Goal: Task Accomplishment & Management: Complete application form

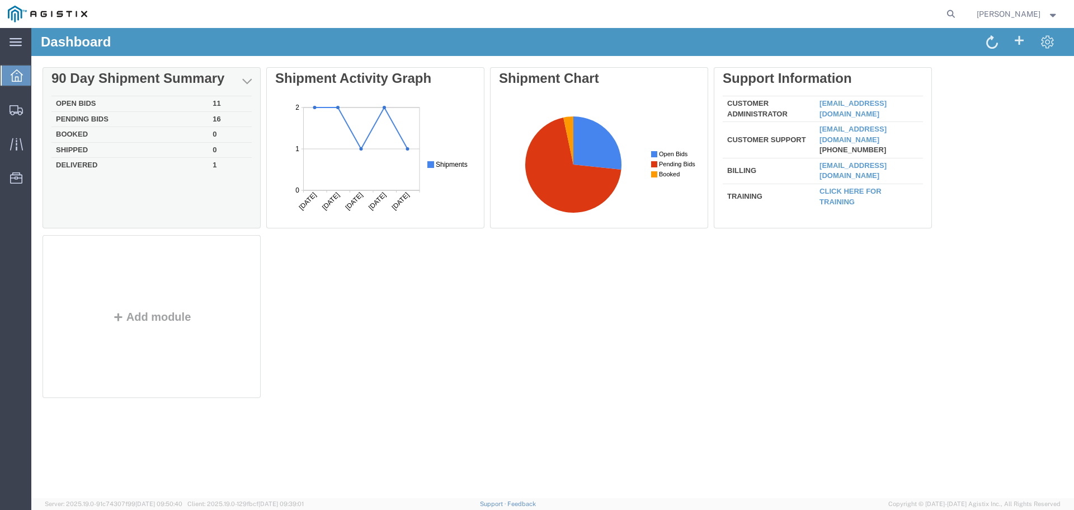
click at [70, 100] on td "Open Bids" at bounding box center [129, 104] width 157 height 16
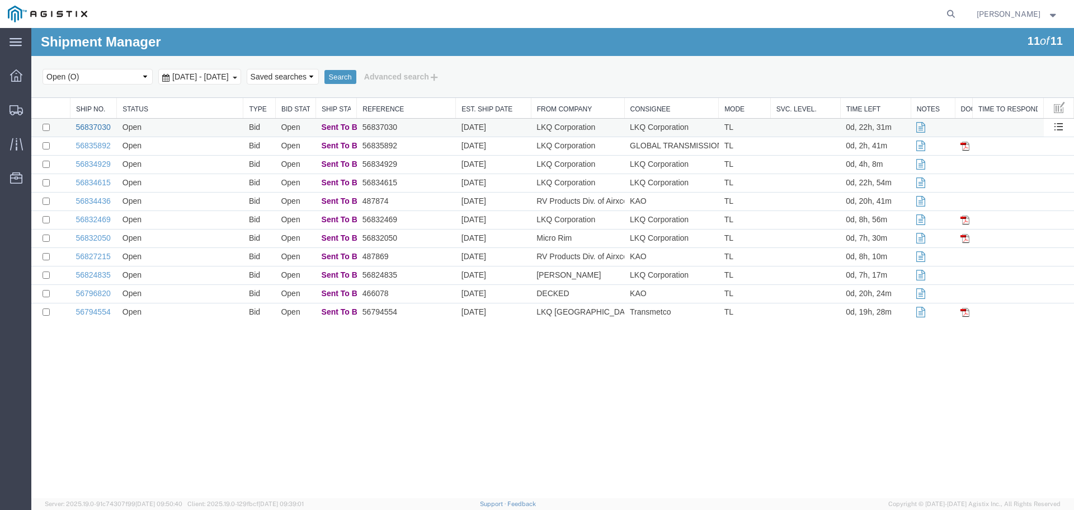
click at [93, 128] on link "56837030" at bounding box center [93, 127] width 35 height 9
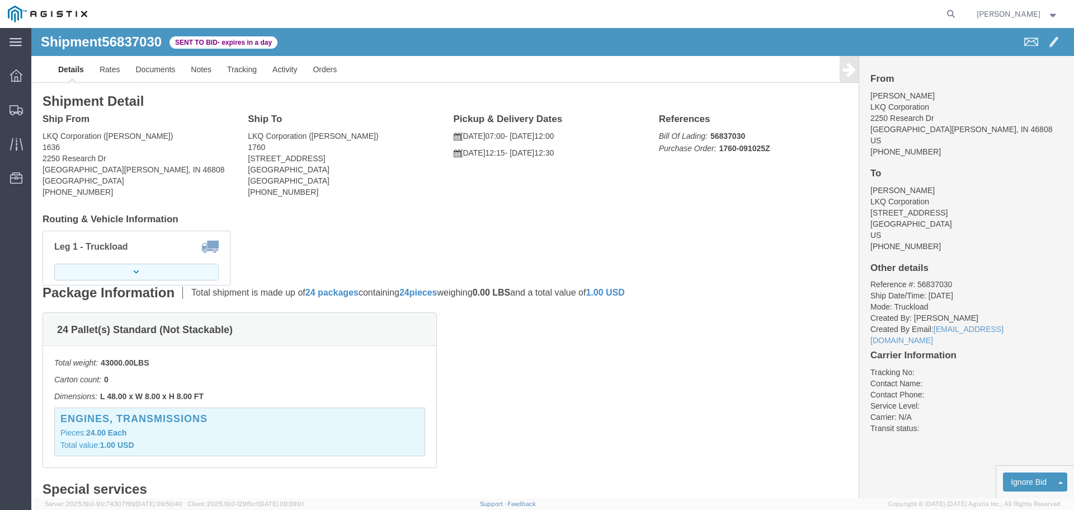
click button "button"
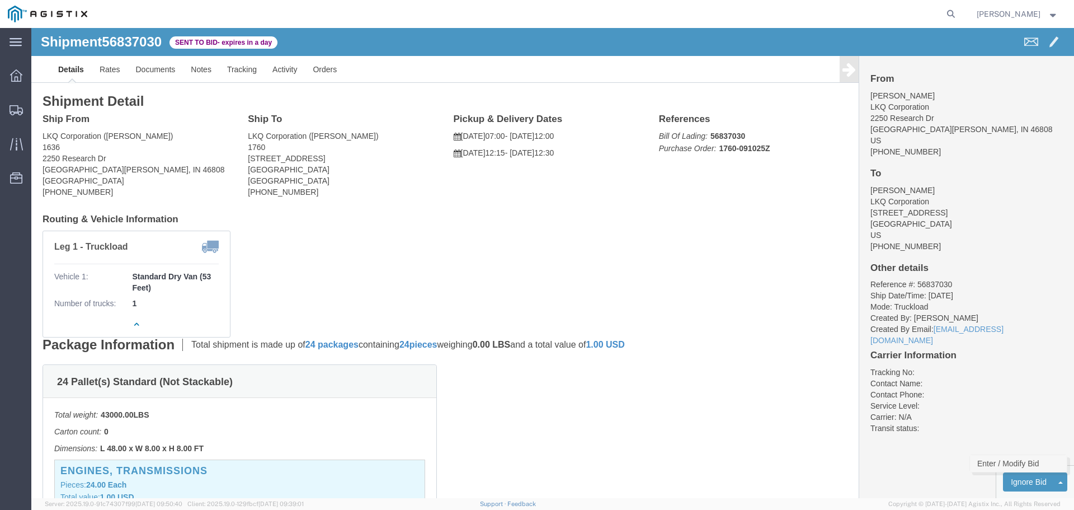
click link "Enter / Modify Bid"
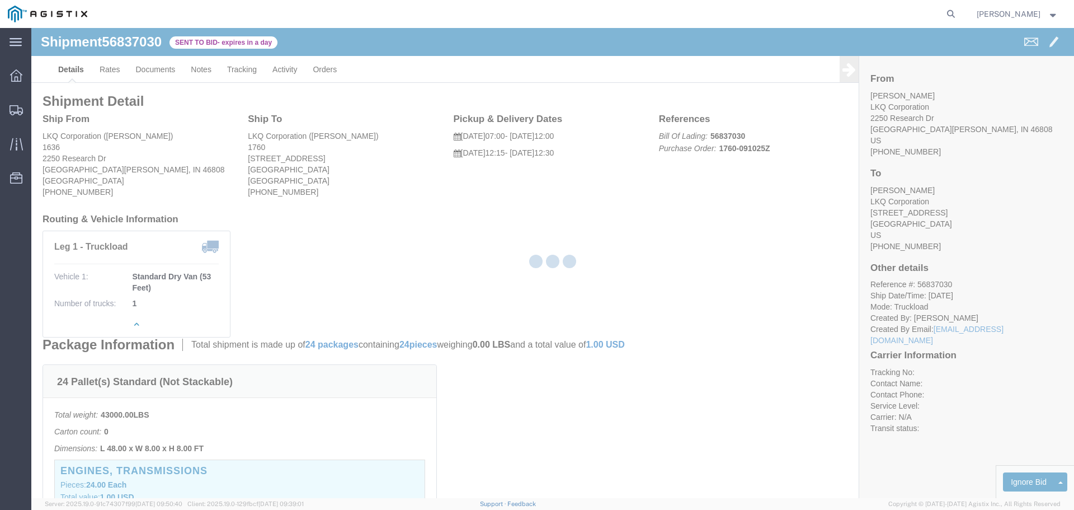
select select "22593"
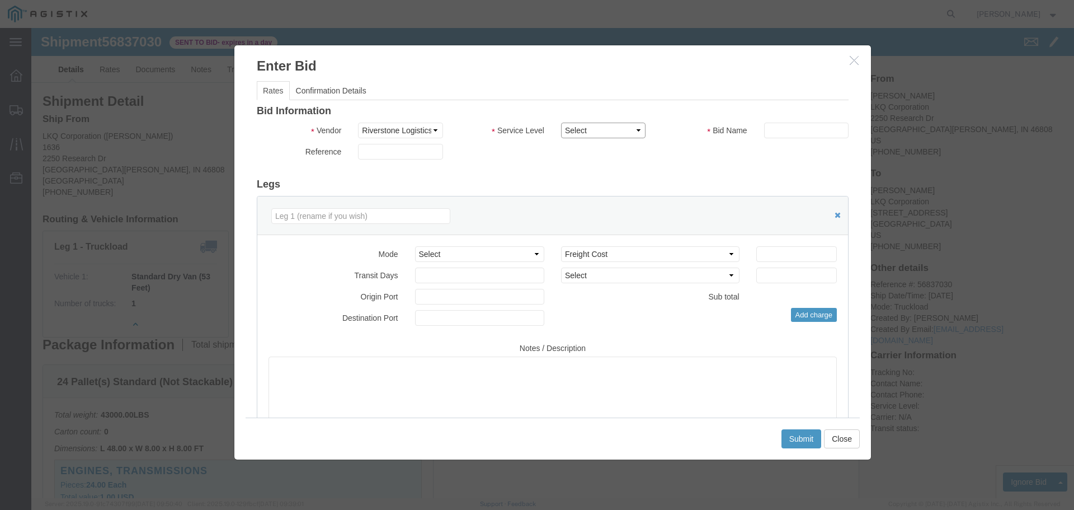
click select "Select Rail TL Standard 3 - 5 Day"
select select "41882"
click select "Select Rail TL Standard 3 - 5 Day"
drag, startPoint x: 736, startPoint y: 99, endPoint x: 753, endPoint y: 110, distance: 19.4
click input "text"
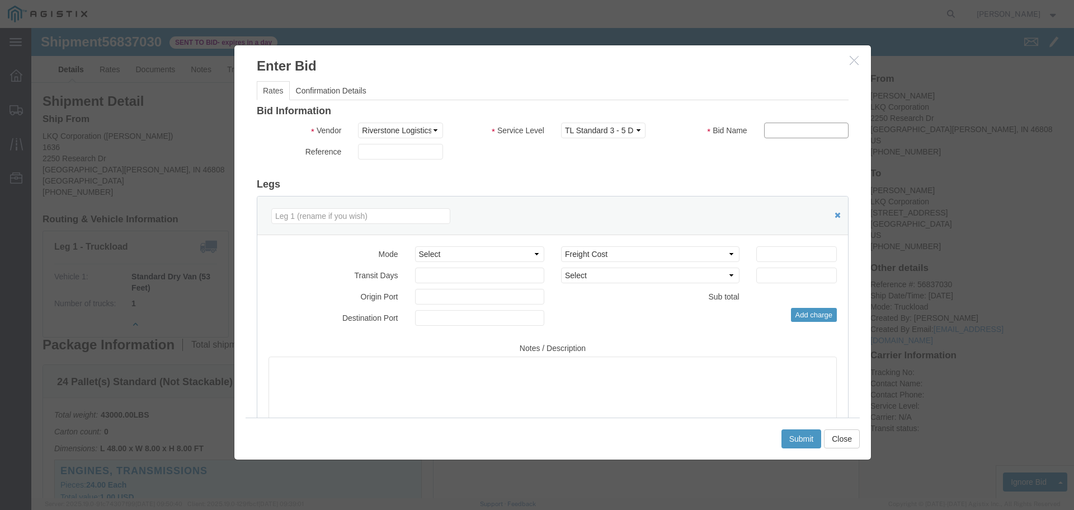
type input "RLX"
click h3 "Legs"
click select "Select Air Less than Truckload Multi-Leg Ocean Freight Rail Small Parcel Truckl…"
select select "TL"
click select "Select Air Less than Truckload Multi-Leg Ocean Freight Rail Small Parcel Truckl…"
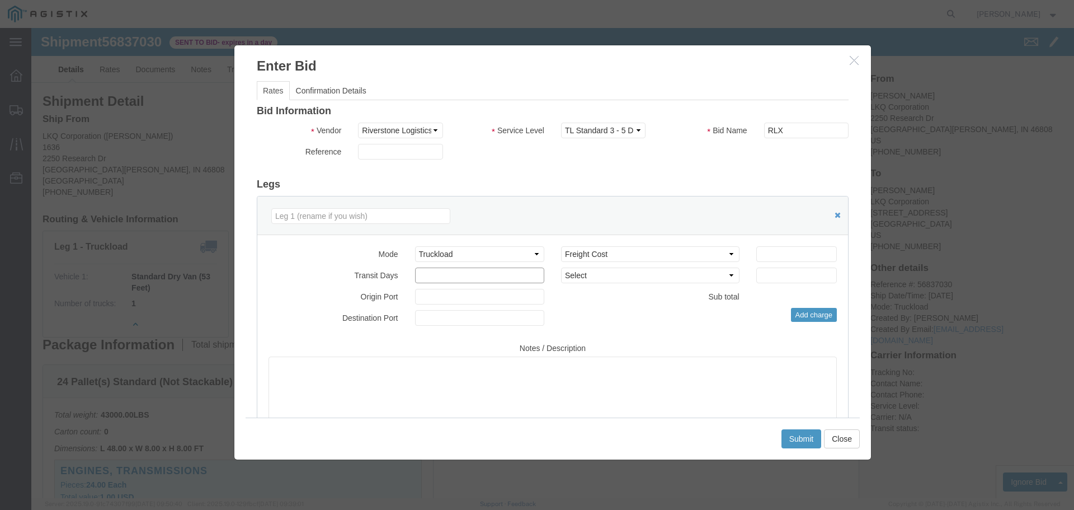
click input "number"
type input "2"
click input "number"
type input "2150"
click button "Submit"
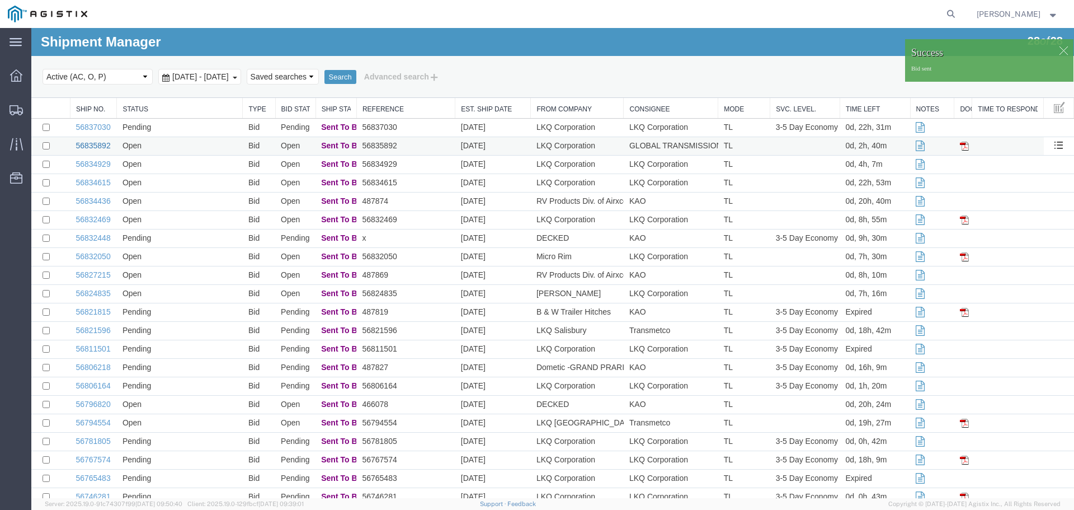
click at [96, 143] on link "56835892" at bounding box center [93, 145] width 35 height 9
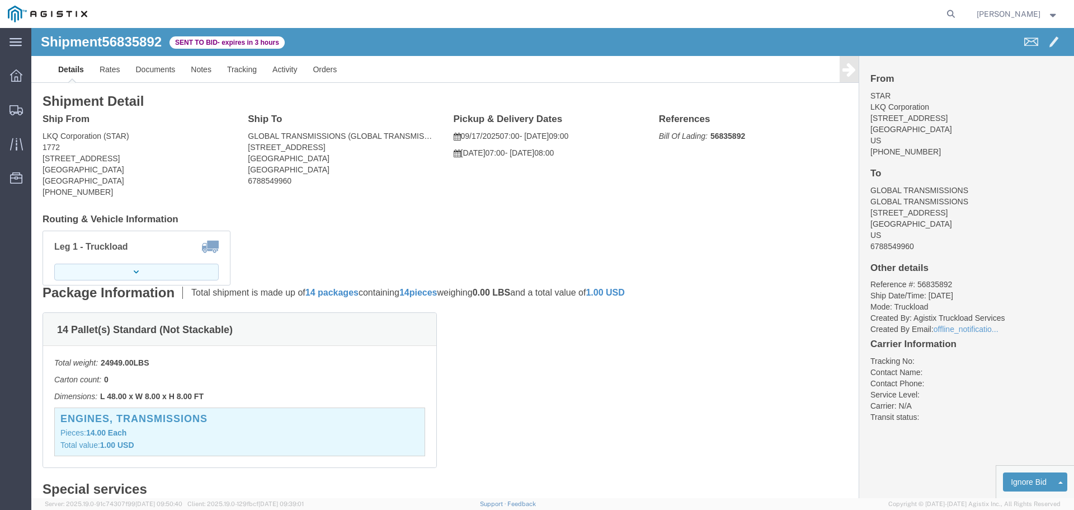
click button "button"
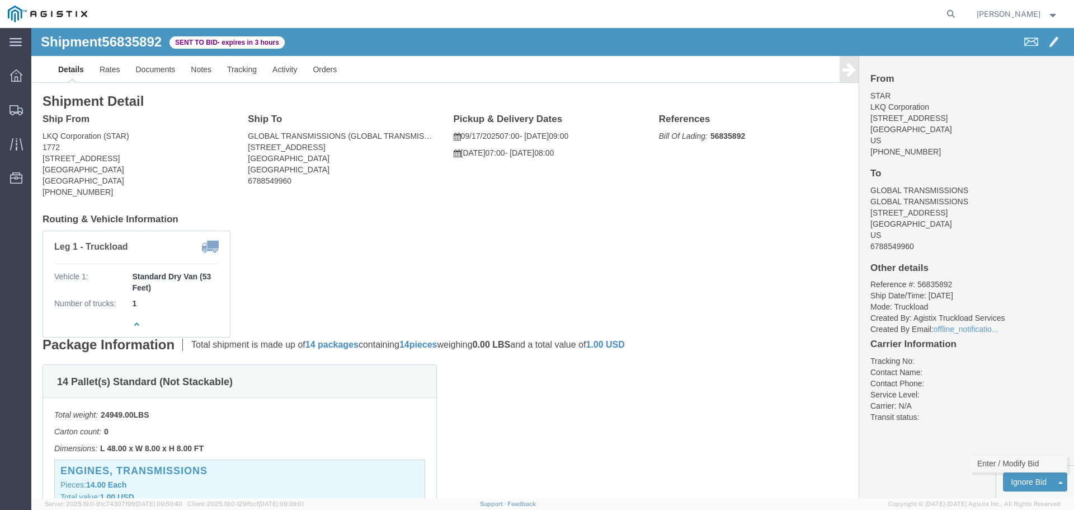
click link "Enter / Modify Bid"
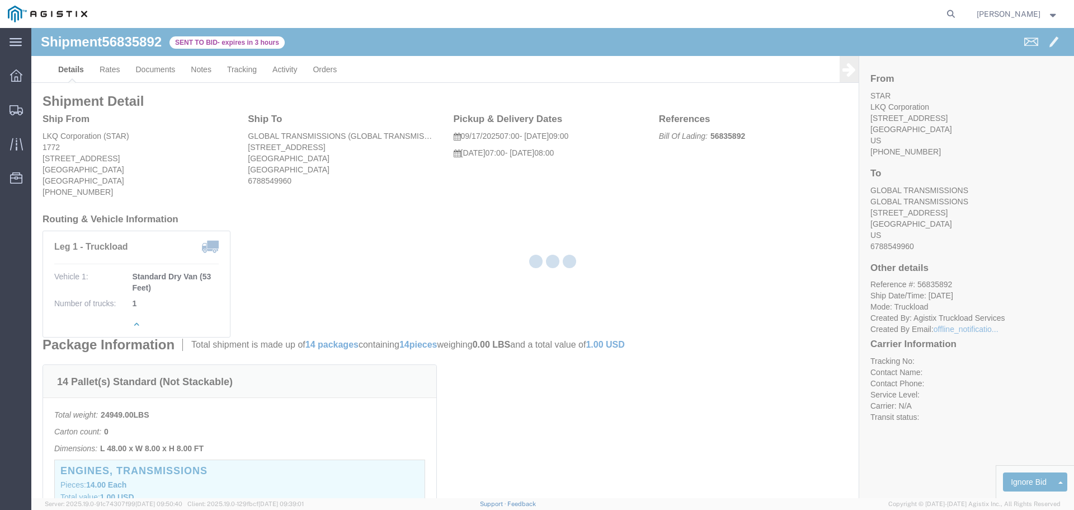
select select "22593"
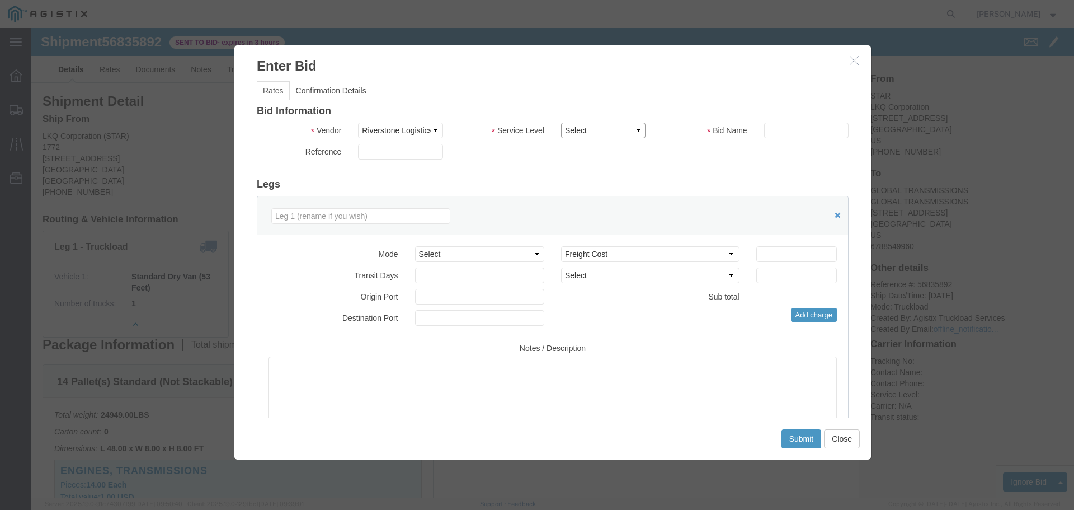
click select "Select Rail TL Standard 3 - 5 Day"
select select "41882"
click select "Select Rail TL Standard 3 - 5 Day"
click input "text"
type input "RLX"
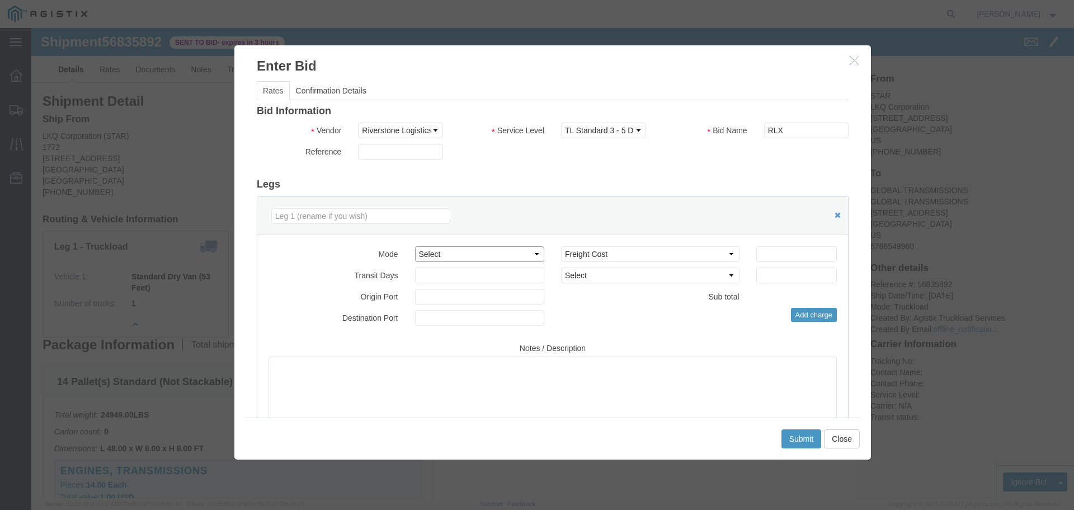
click select "Select Air Less than Truckload Multi-Leg Ocean Freight Rail Small Parcel Truckl…"
select select "TL"
click select "Select Air Less than Truckload Multi-Leg Ocean Freight Rail Small Parcel Truckl…"
click input "number"
type input "2"
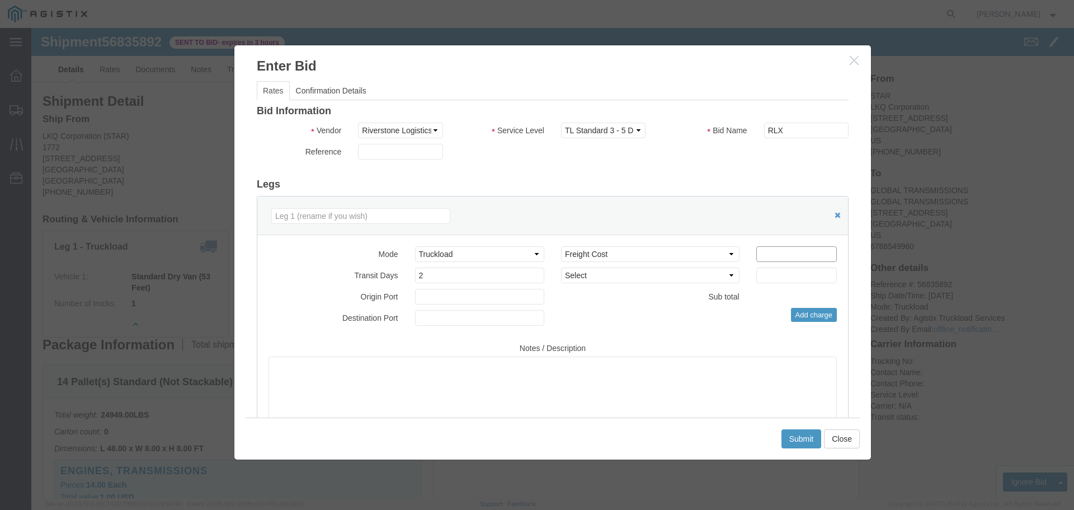
click input "number"
type input "1300"
click button "Submit"
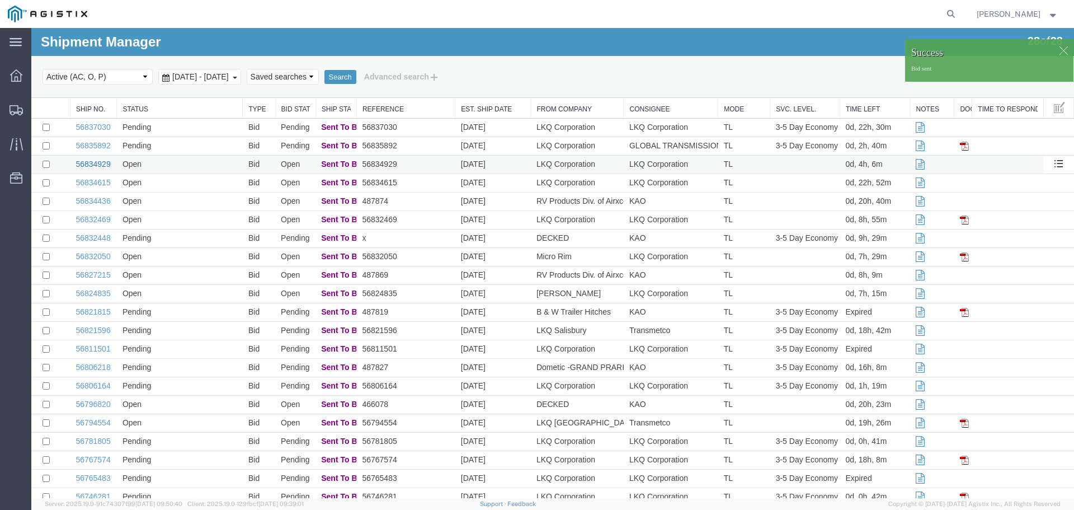
click at [98, 167] on link "56834929" at bounding box center [93, 163] width 35 height 9
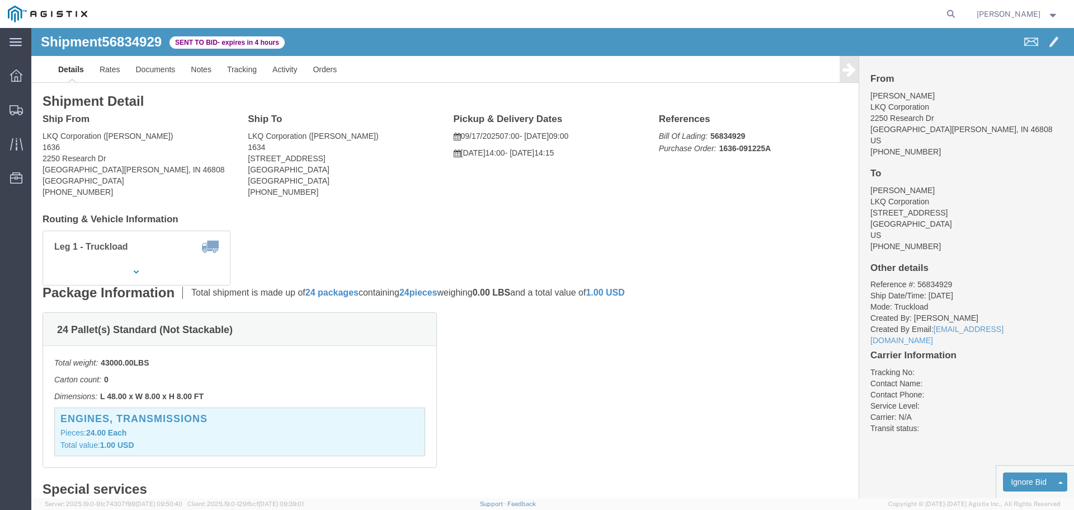
click button "button"
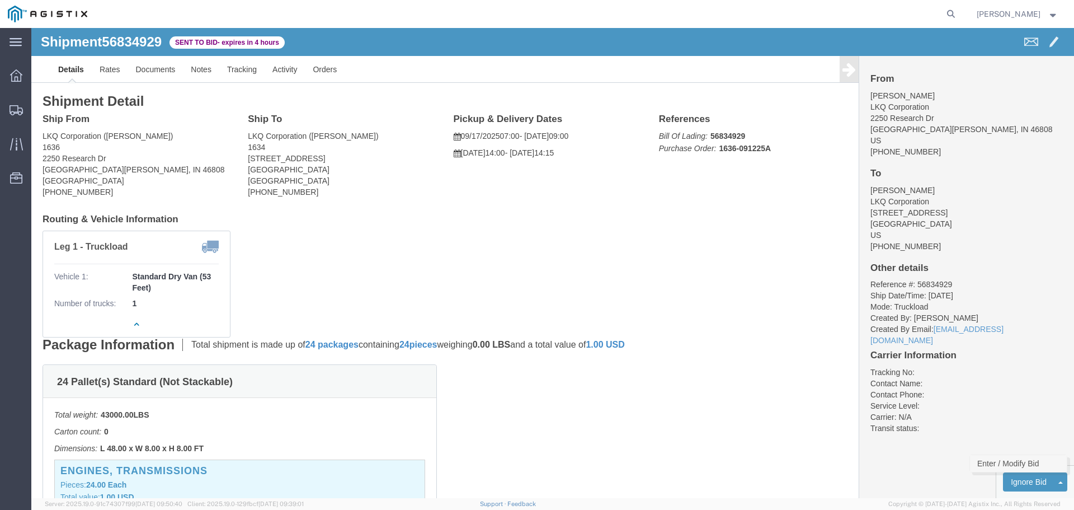
click link "Enter / Modify Bid"
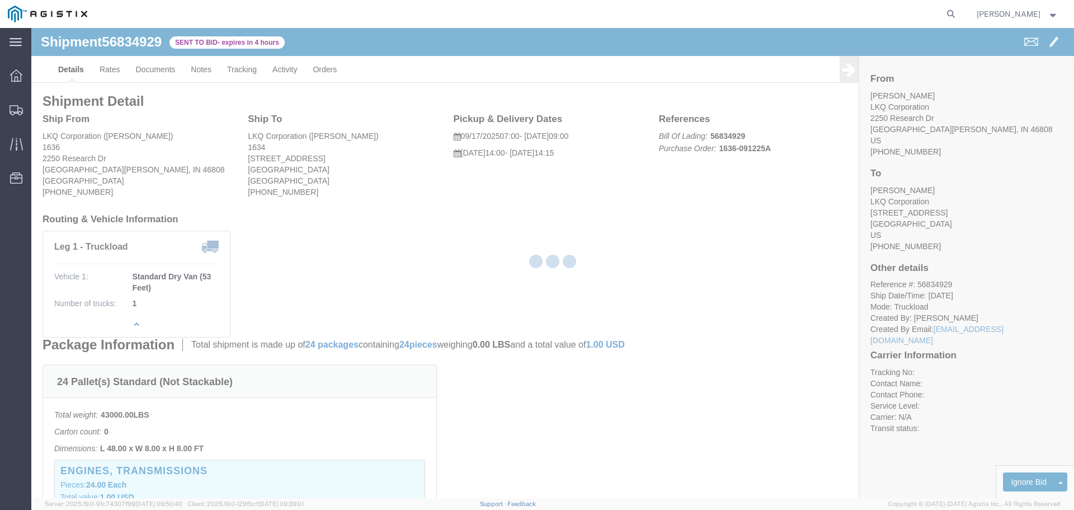
select select "22593"
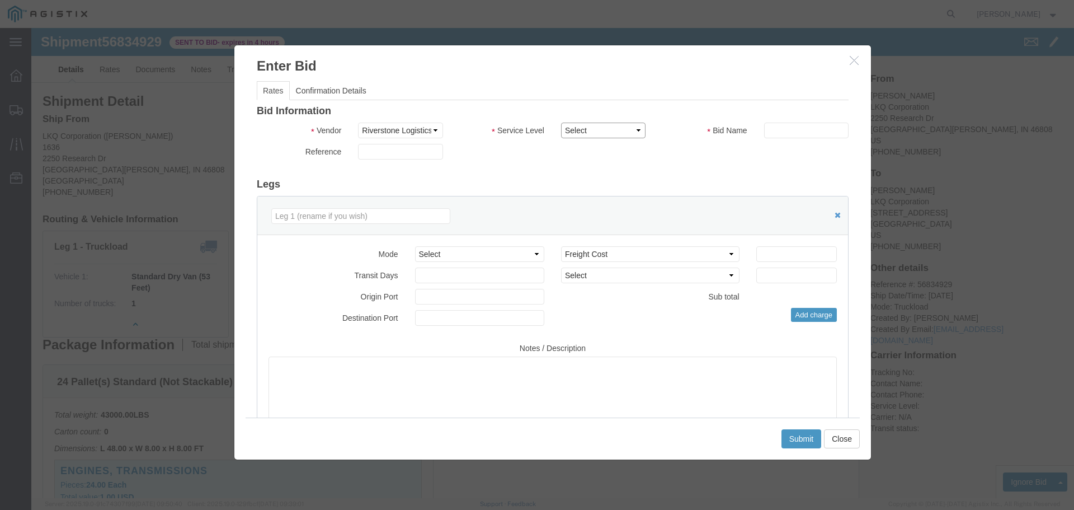
click select "Select Rail TL Standard 3 - 5 Day"
select select "41882"
click select "Select Rail TL Standard 3 - 5 Day"
click input "text"
type input "RLX"
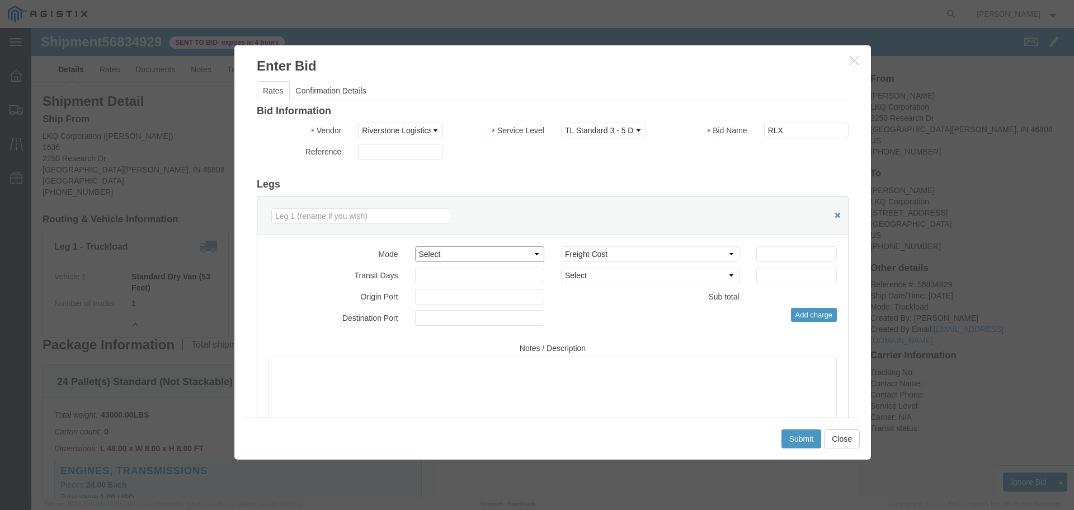
click select "Select Air Less than Truckload Multi-Leg Ocean Freight Rail Small Parcel Truckl…"
select select "TL"
click select "Select Air Less than Truckload Multi-Leg Ocean Freight Rail Small Parcel Truckl…"
click input "number"
type input "1"
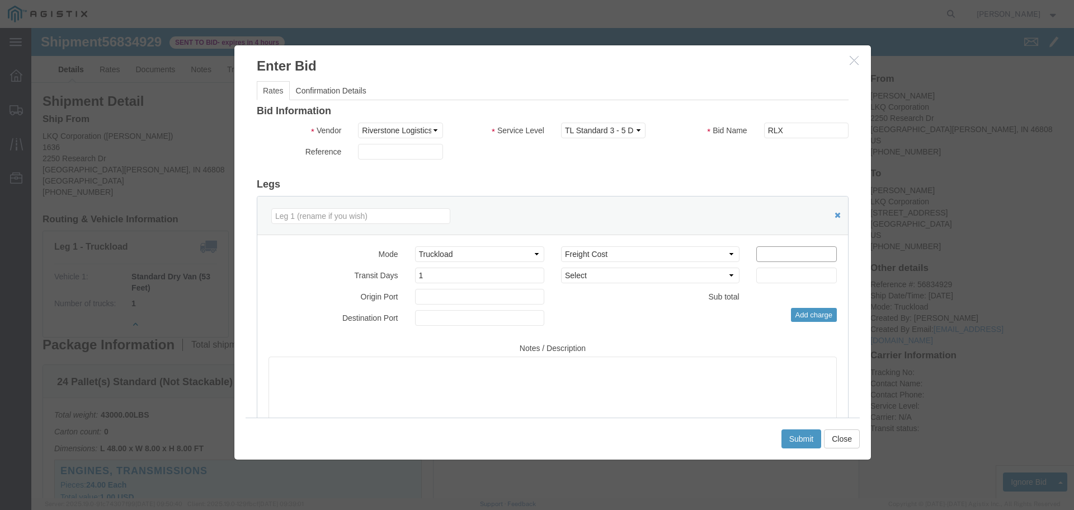
click input "number"
type input "1780"
click div "Add charge"
click button "Submit"
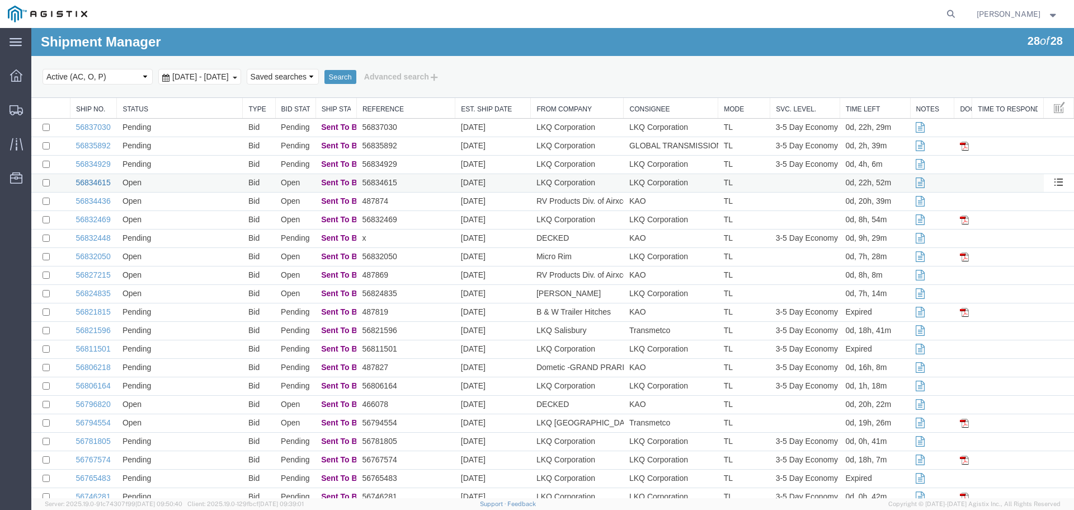
click at [92, 184] on link "56834615" at bounding box center [93, 182] width 35 height 9
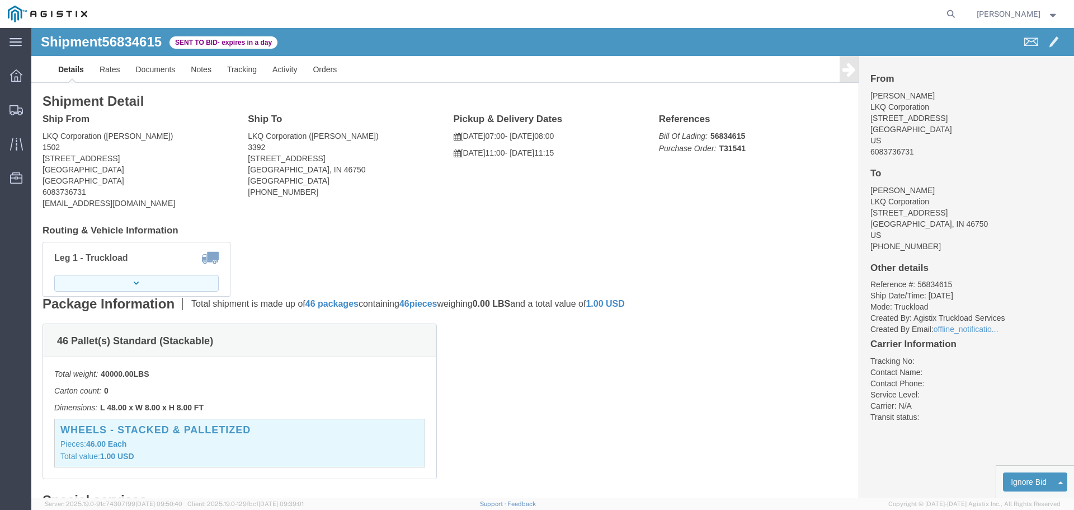
click button "button"
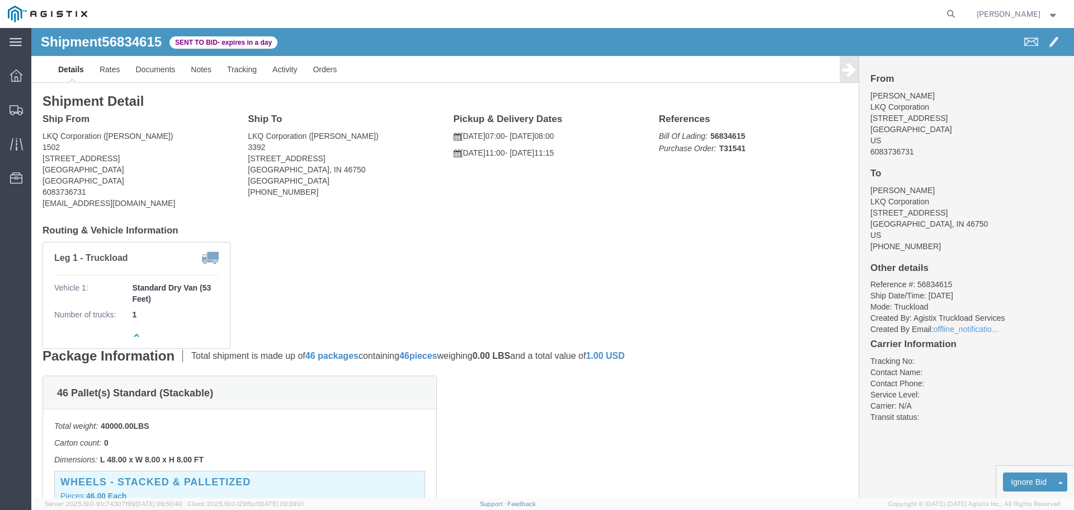
click link "Enter / Modify Bid"
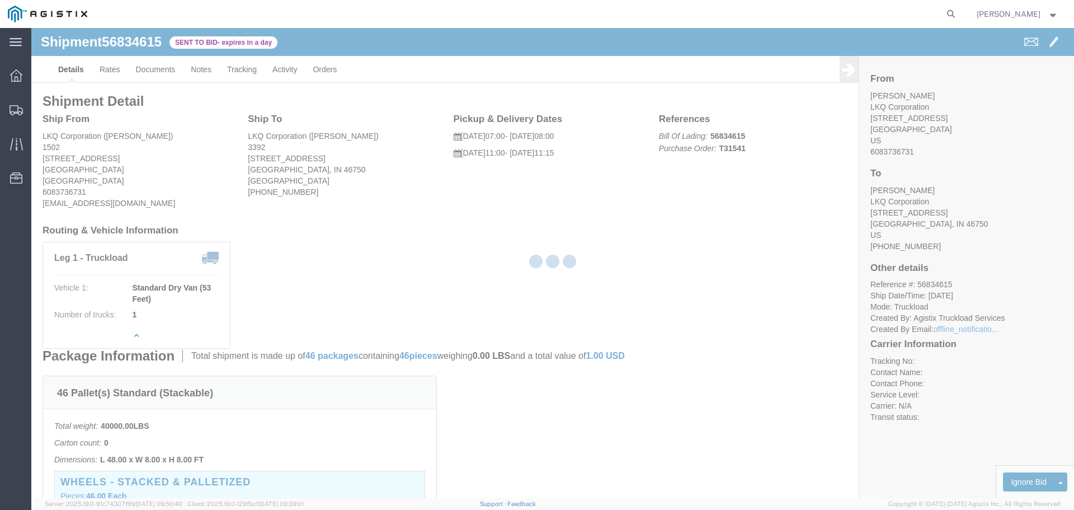
select select "22593"
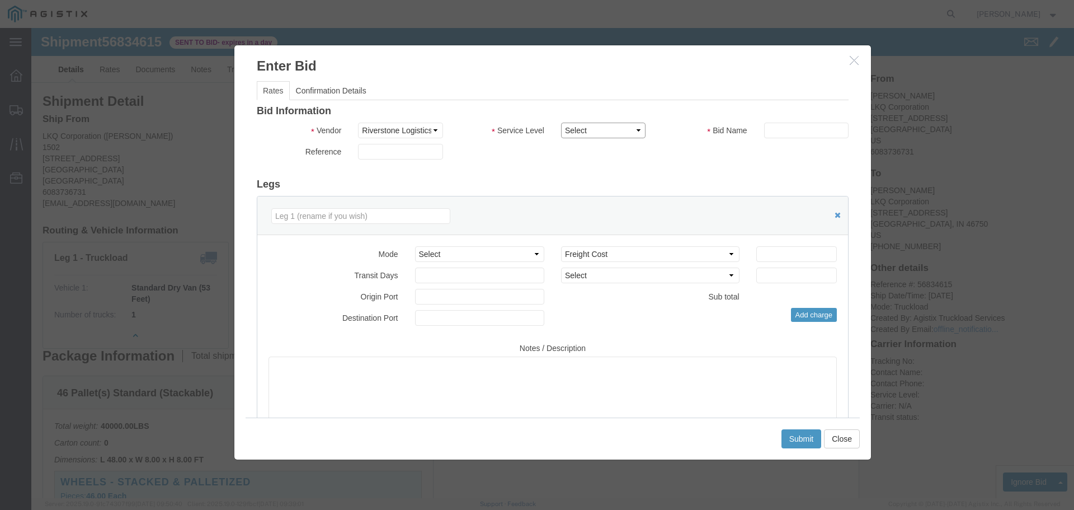
click select "Select Rail TL Standard 3 - 5 Day"
select select "41882"
click select "Select Rail TL Standard 3 - 5 Day"
click input "text"
type input "RLX"
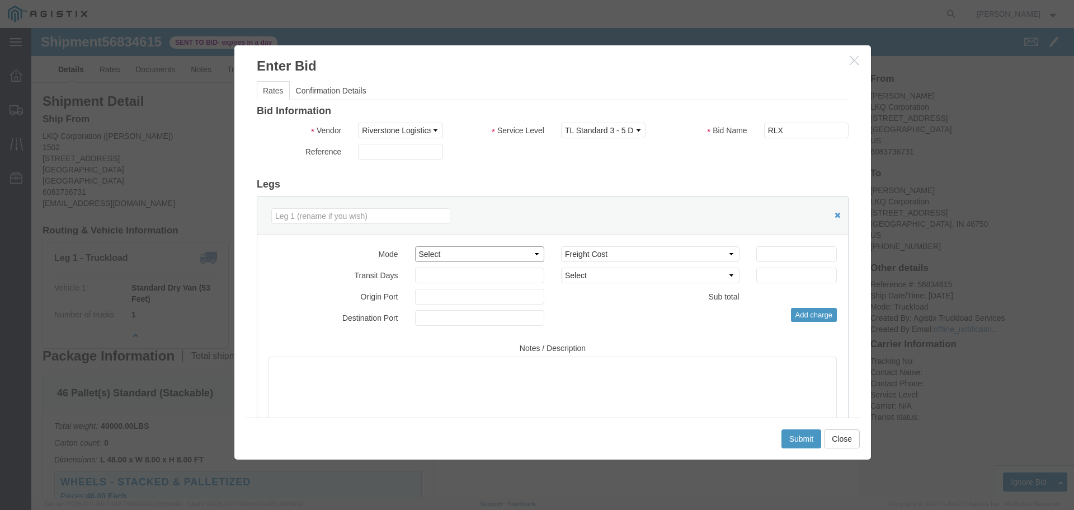
click select "Select Air Less than Truckload Multi-Leg Ocean Freight Rail Small Parcel Truckl…"
select select "TL"
click select "Select Air Less than Truckload Multi-Leg Ocean Freight Rail Small Parcel Truckl…"
click input "number"
type input "1"
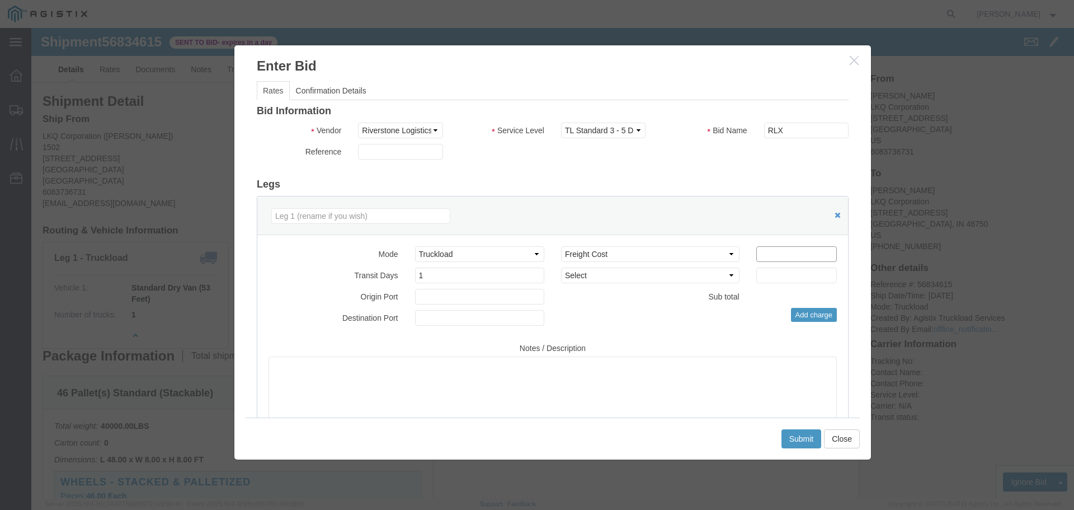
click input "number"
type input "900"
click button "Submit"
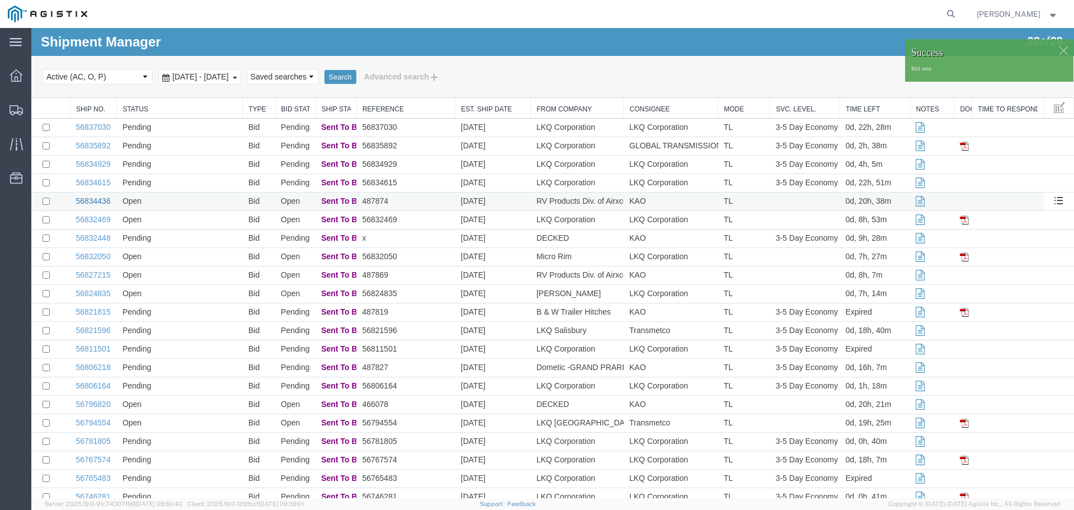
click at [98, 200] on link "56834436" at bounding box center [93, 200] width 35 height 9
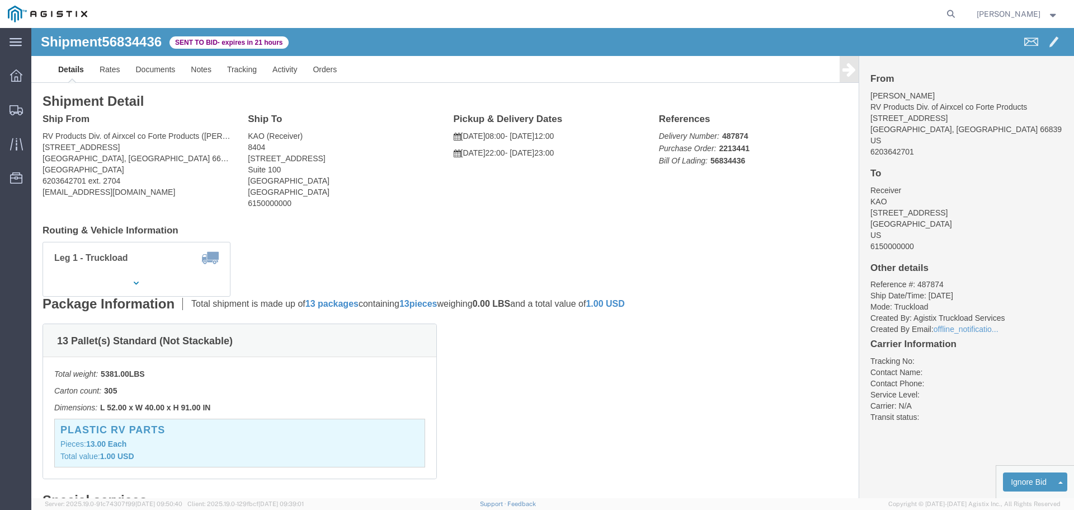
drag, startPoint x: 96, startPoint y: 250, endPoint x: 338, endPoint y: 272, distance: 243.3
click button "button"
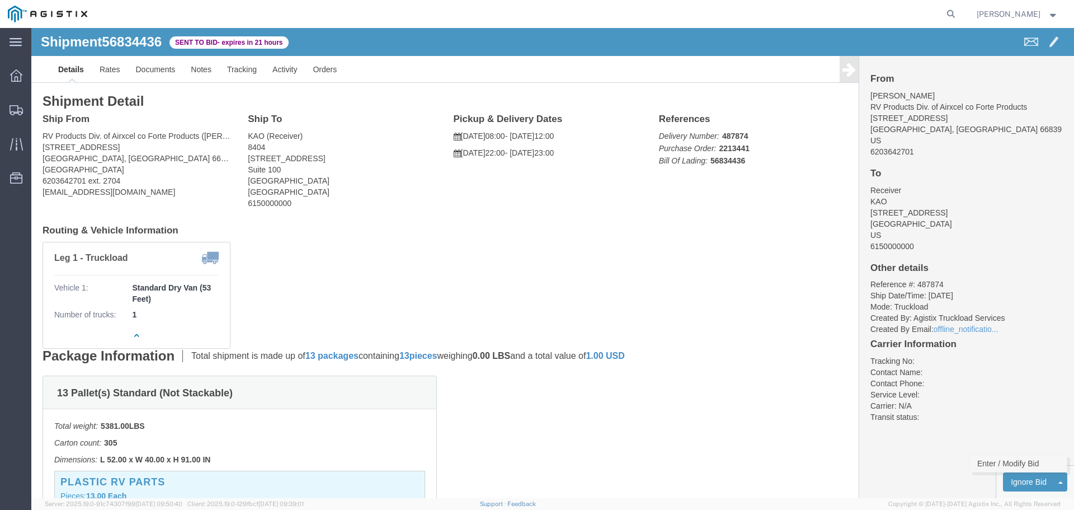
click link "Enter / Modify Bid"
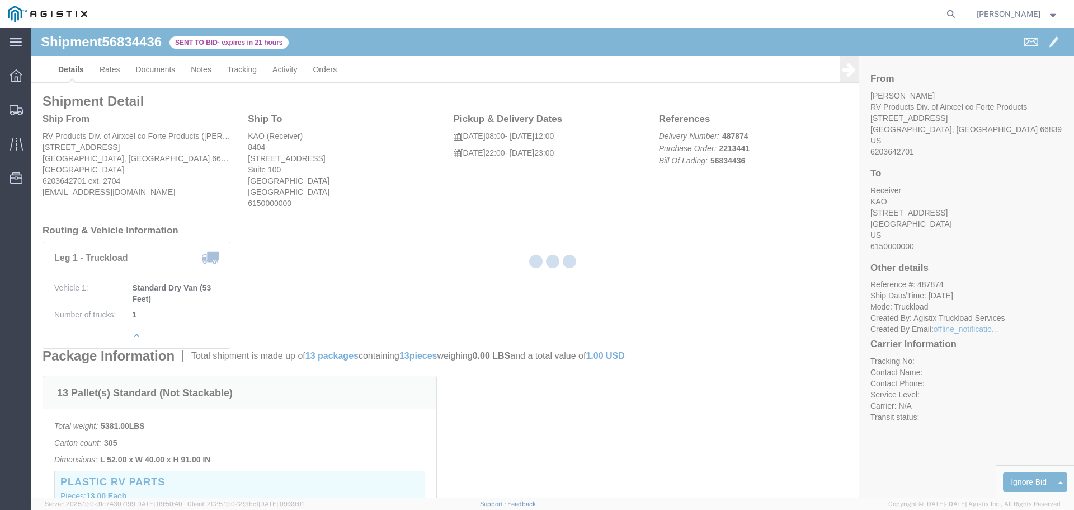
select select "22593"
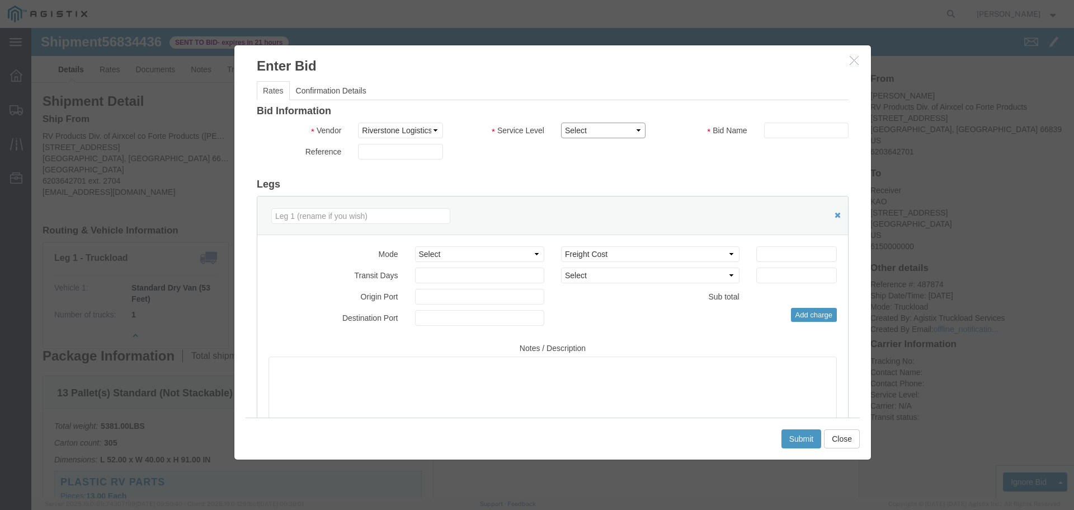
click select "Select Rail TL Standard 3 - 5 Day"
select select "41882"
click select "Select Rail TL Standard 3 - 5 Day"
drag, startPoint x: 753, startPoint y: 98, endPoint x: 769, endPoint y: 110, distance: 20.8
click input "text"
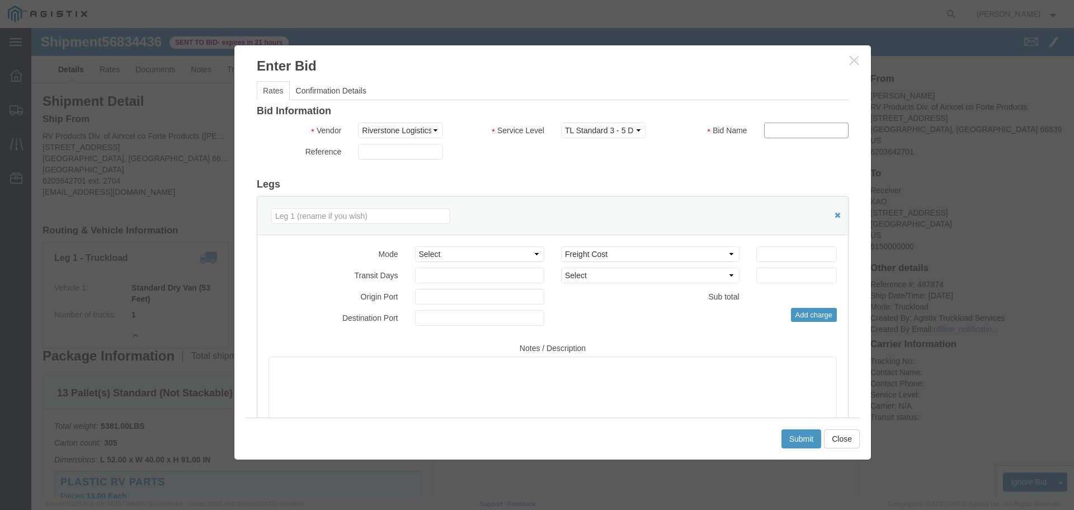
type input "RLX"
click select "Select Air Less than Truckload Multi-Leg Ocean Freight Rail Small Parcel Truckl…"
select select "TL"
click select "Select Air Less than Truckload Multi-Leg Ocean Freight Rail Small Parcel Truckl…"
click input "number"
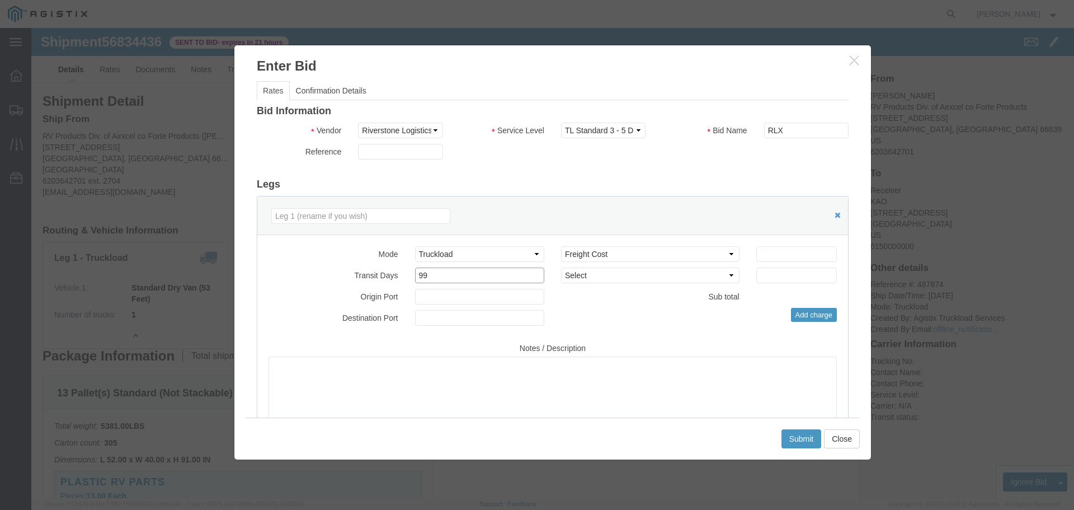
type input "9"
type input "1"
drag, startPoint x: 733, startPoint y: 229, endPoint x: 725, endPoint y: 228, distance: 7.9
click input "number"
type input "1000"
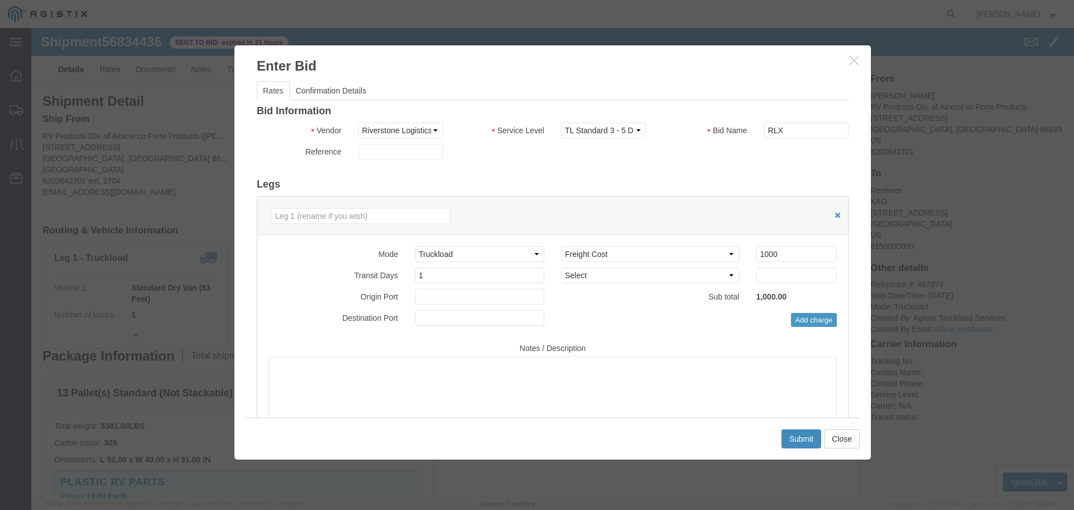
click button "Submit"
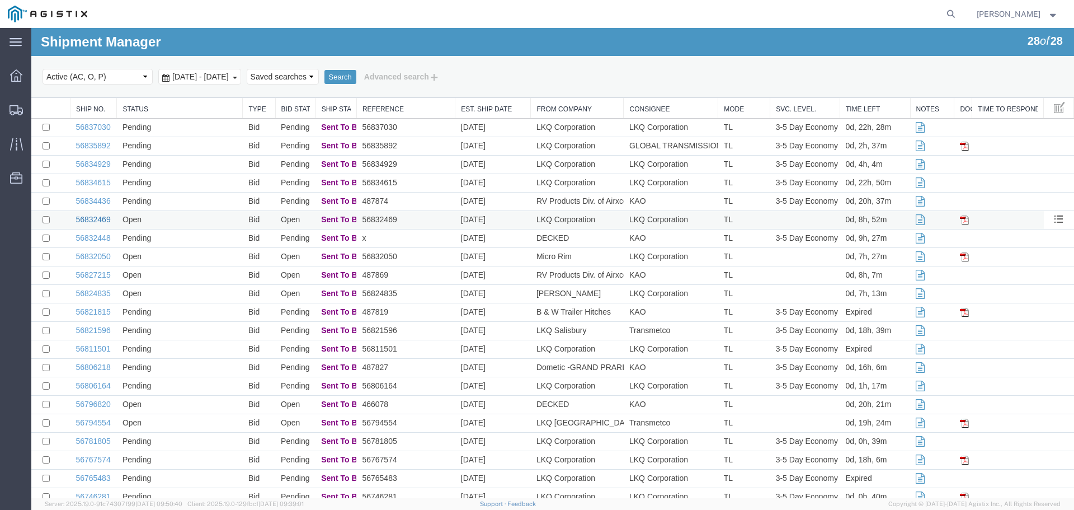
click at [93, 220] on link "56832469" at bounding box center [93, 219] width 35 height 9
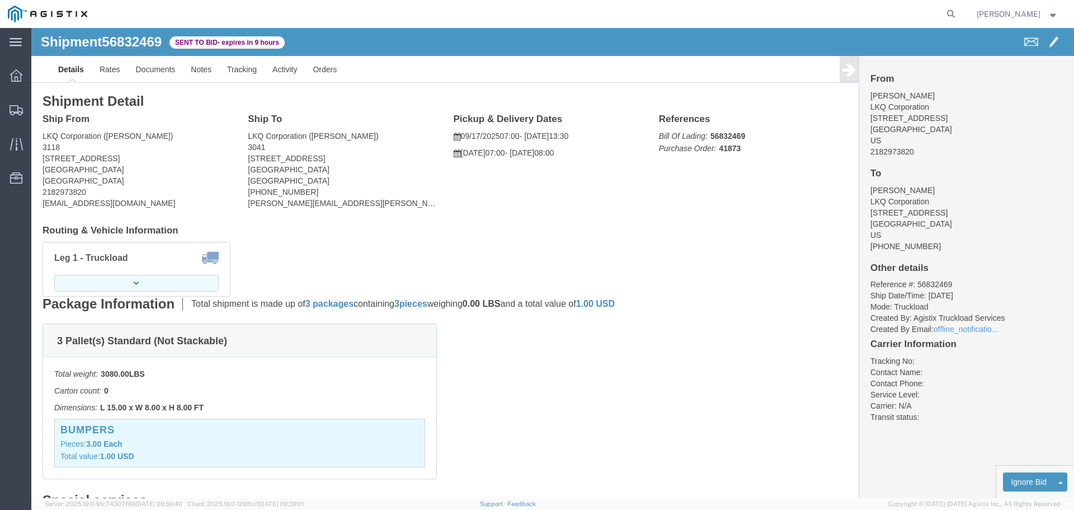
click button "button"
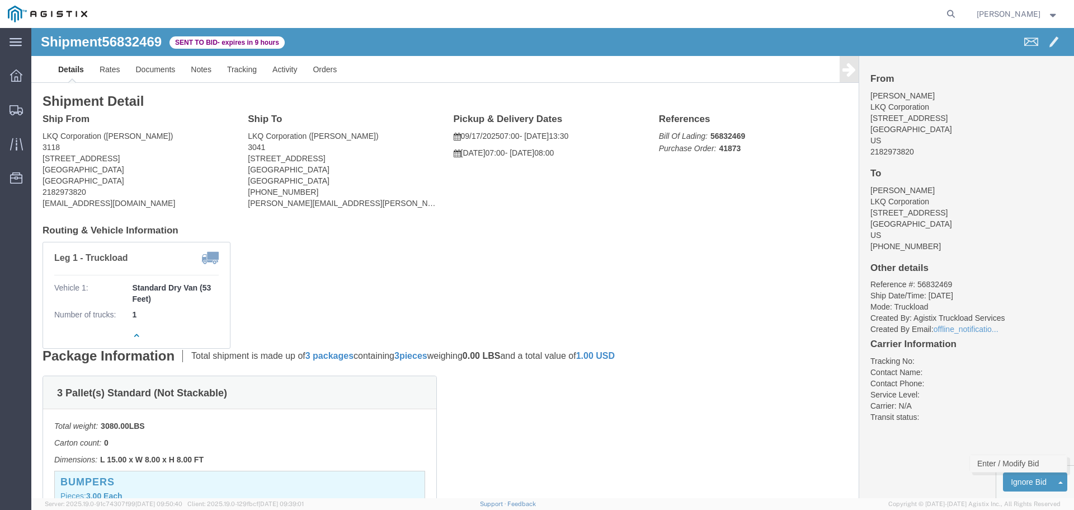
click link "Enter / Modify Bid"
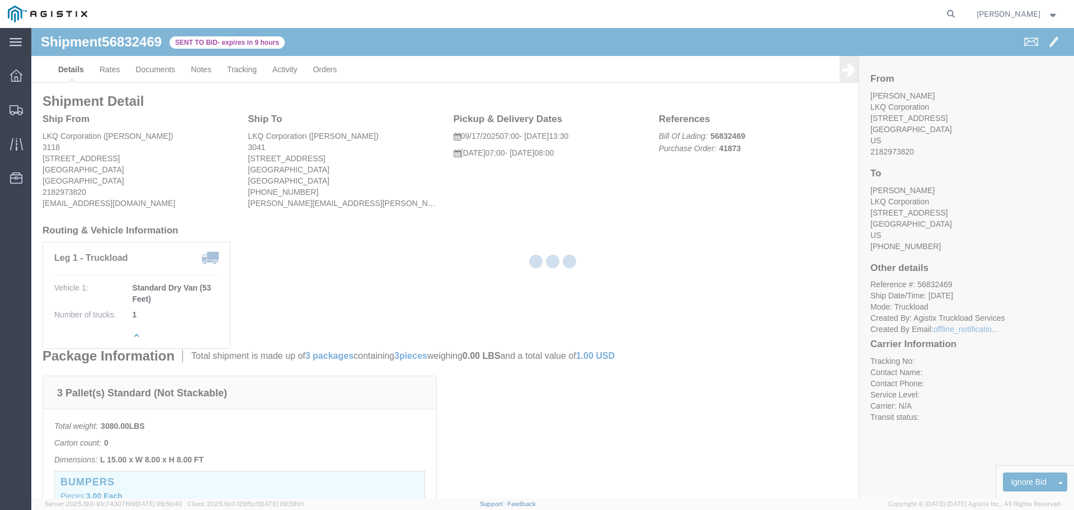
select select "22593"
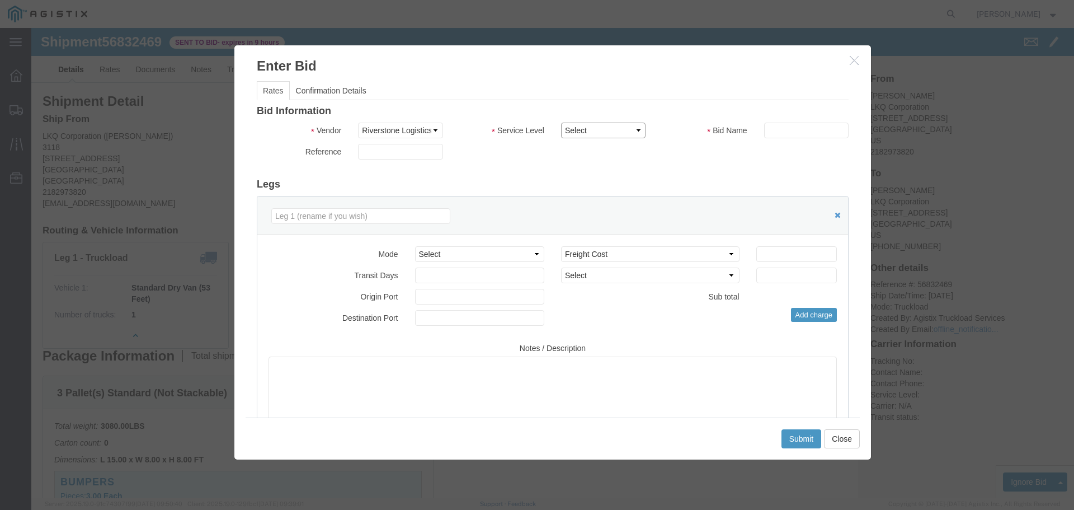
click select "Select Rail TL Standard 3 - 5 Day"
select select "41882"
click select "Select Rail TL Standard 3 - 5 Day"
drag, startPoint x: 747, startPoint y: 100, endPoint x: 742, endPoint y: 107, distance: 8.5
click input "text"
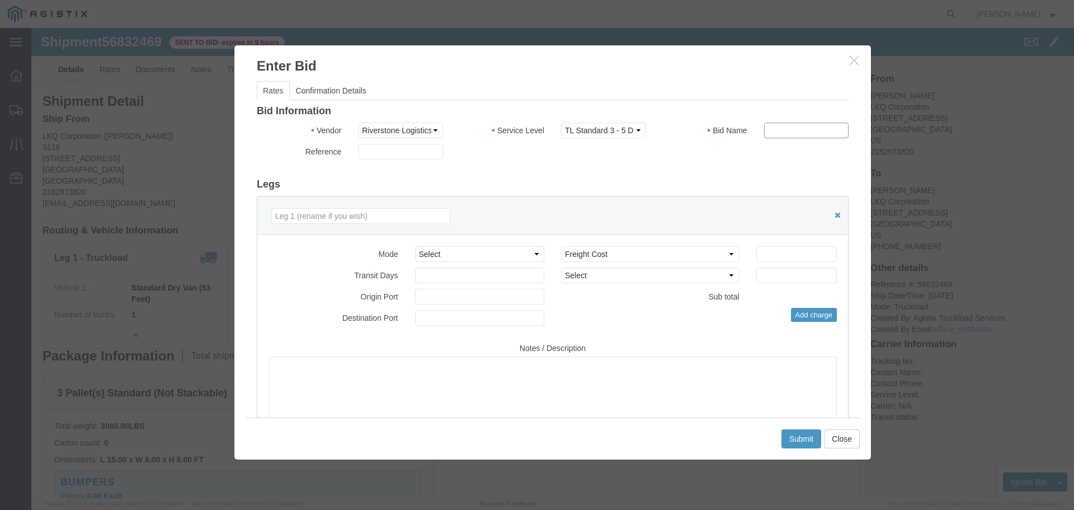
type input "RLX"
click select "Select Air Less than Truckload Multi-Leg Ocean Freight Rail Small Parcel Truckl…"
select select "TL"
click select "Select Air Less than Truckload Multi-Leg Ocean Freight Rail Small Parcel Truckl…"
click input "number"
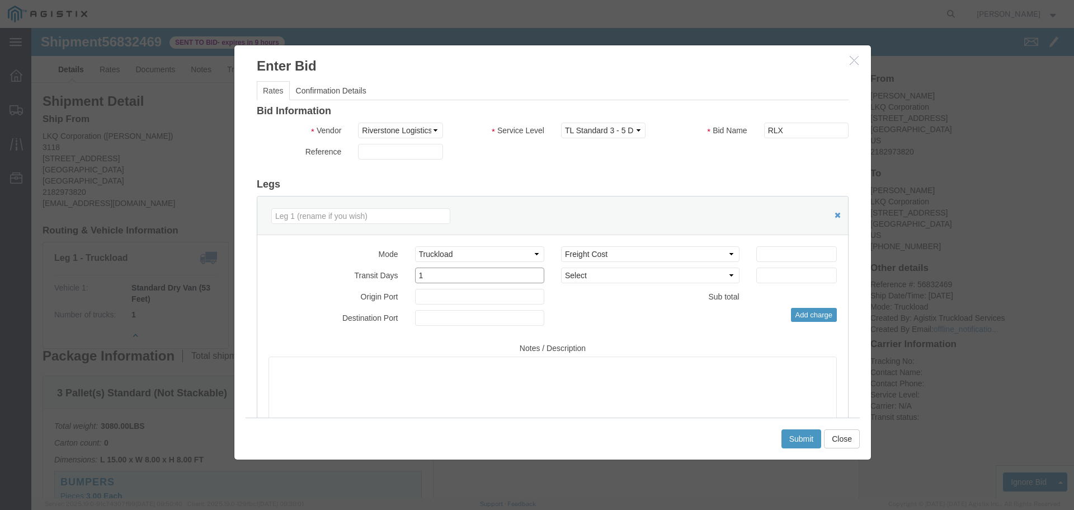
type input "1"
click input "number"
type input "1"
type input "1750"
click div "Select 2 Day Service 3 Axle Winch Truck 3 to 5 Day Service 96L Domestic Flat Ra…"
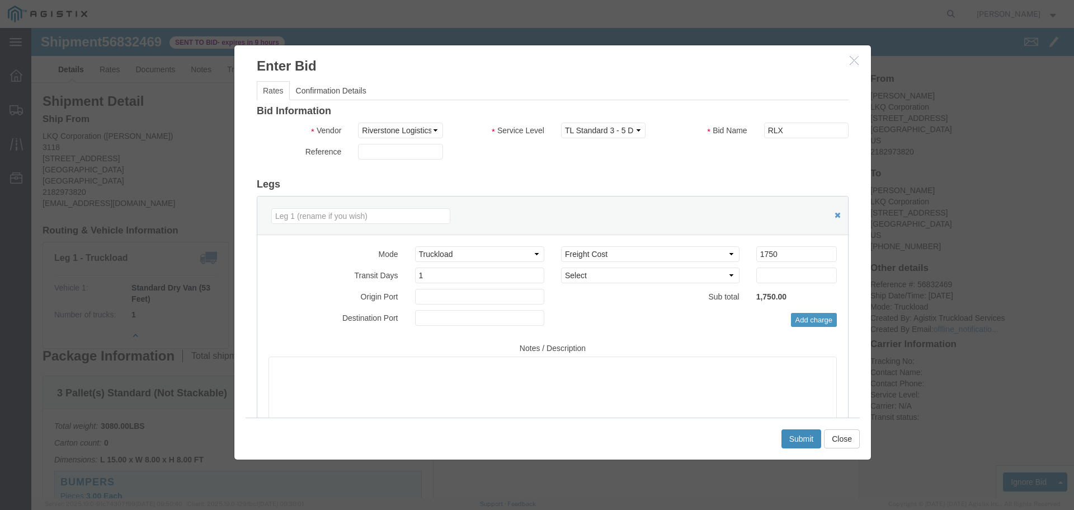
click button "Submit"
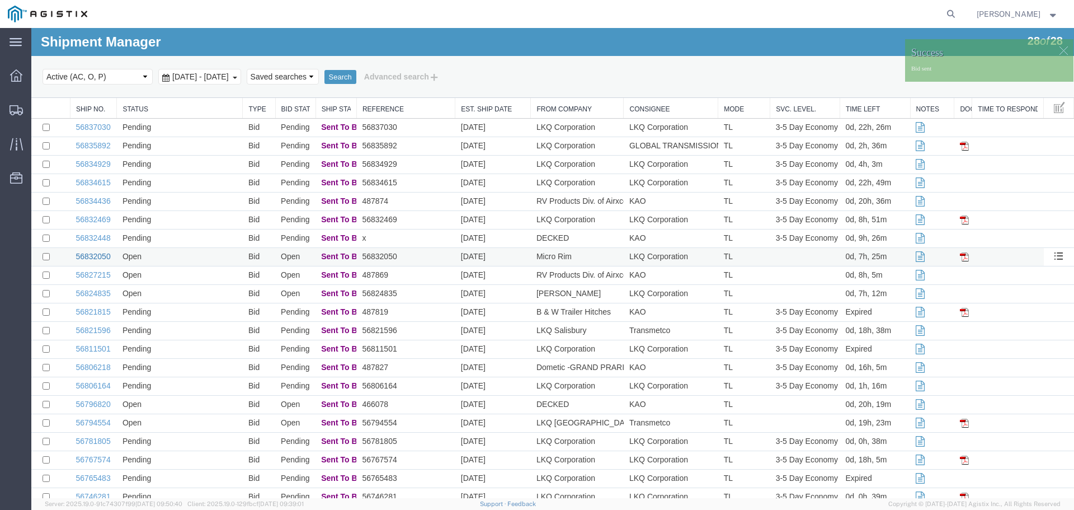
click at [103, 255] on link "56832050" at bounding box center [93, 256] width 35 height 9
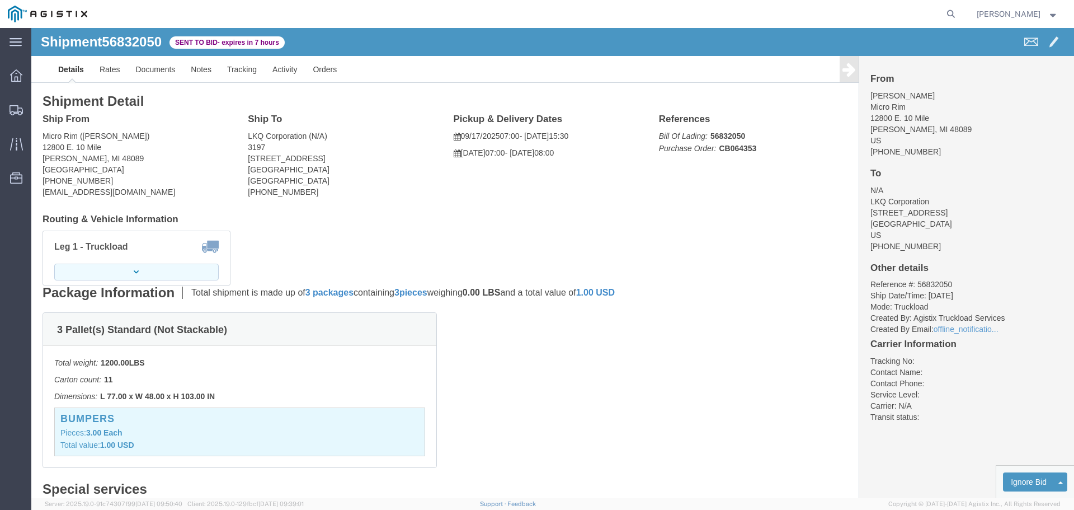
click button "button"
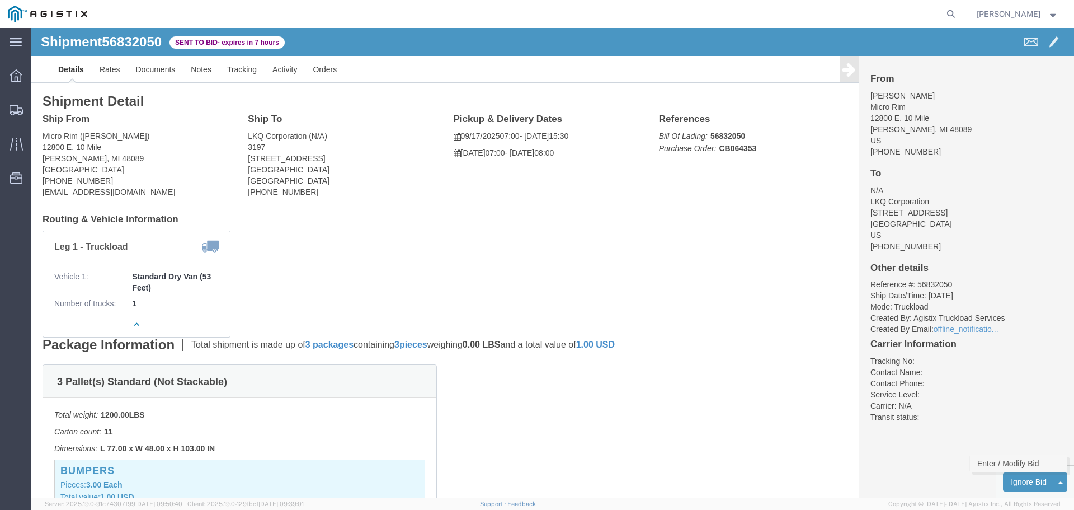
click link "Enter / Modify Bid"
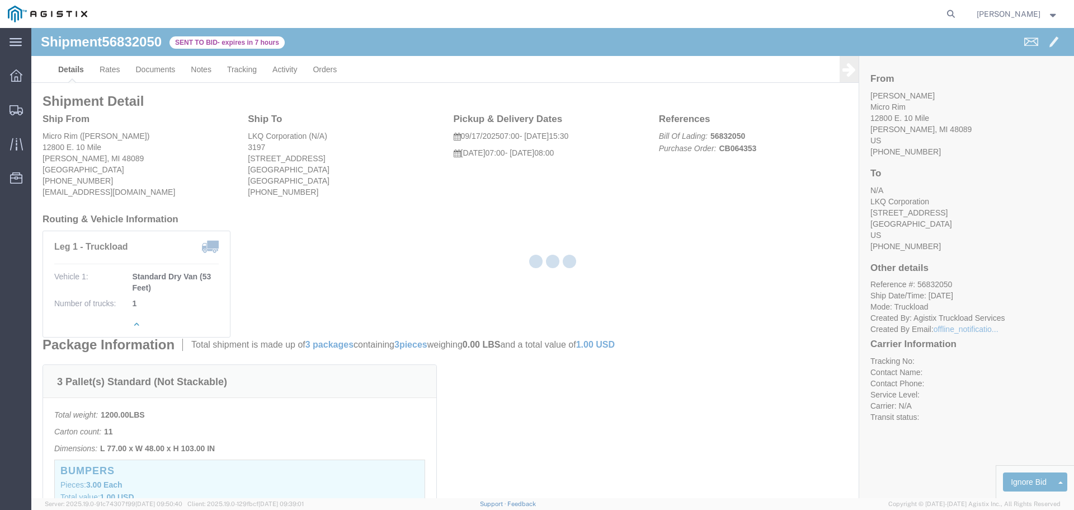
select select "22593"
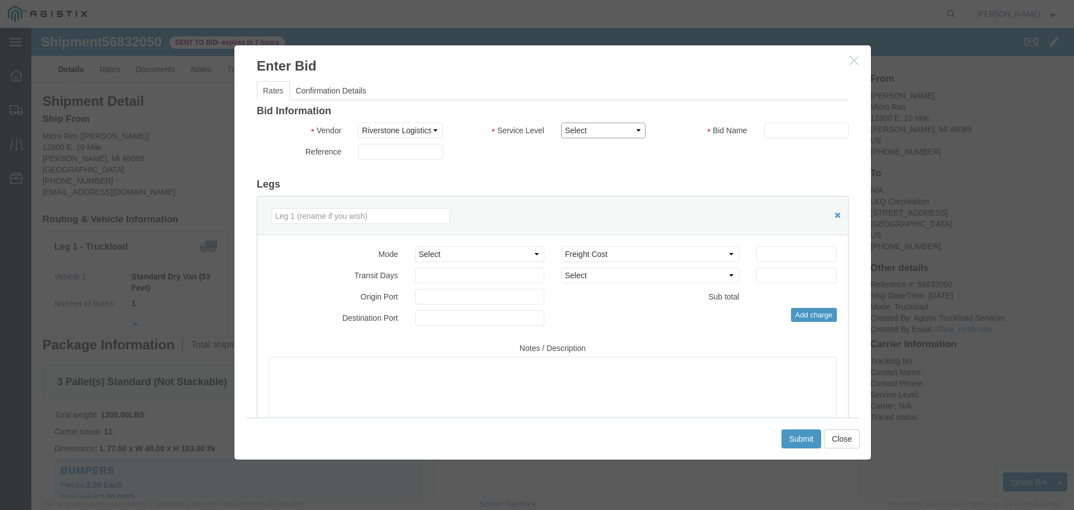
click select "Select Rail TL Standard 3 - 5 Day"
select select "41882"
click select "Select Rail TL Standard 3 - 5 Day"
click div
click input "text"
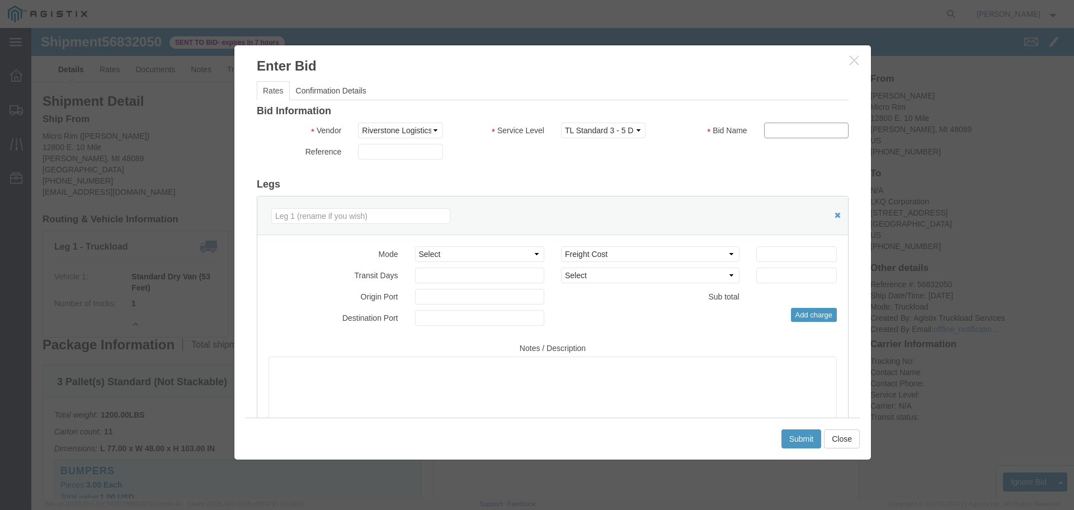
type input "RLX"
click div "Bid Information Vendor Select Riverstone Logistics LLC Service Level Select Rai…"
click select "Select Air Less than Truckload Multi-Leg Ocean Freight Rail Small Parcel Truckl…"
select select "TL"
click select "Select Air Less than Truckload Multi-Leg Ocean Freight Rail Small Parcel Truckl…"
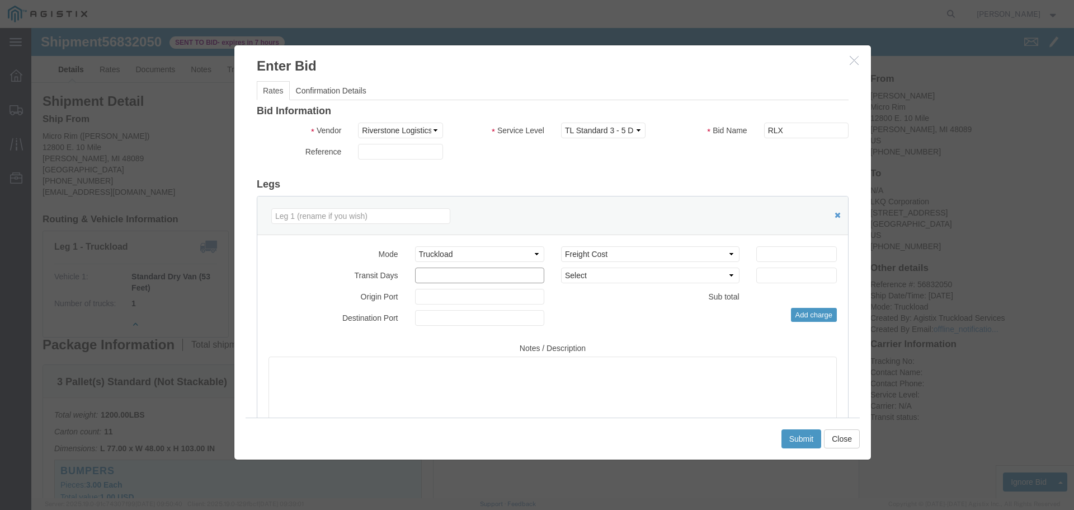
click input "number"
type input "1"
click input "number"
type input "600"
click div "Add charge"
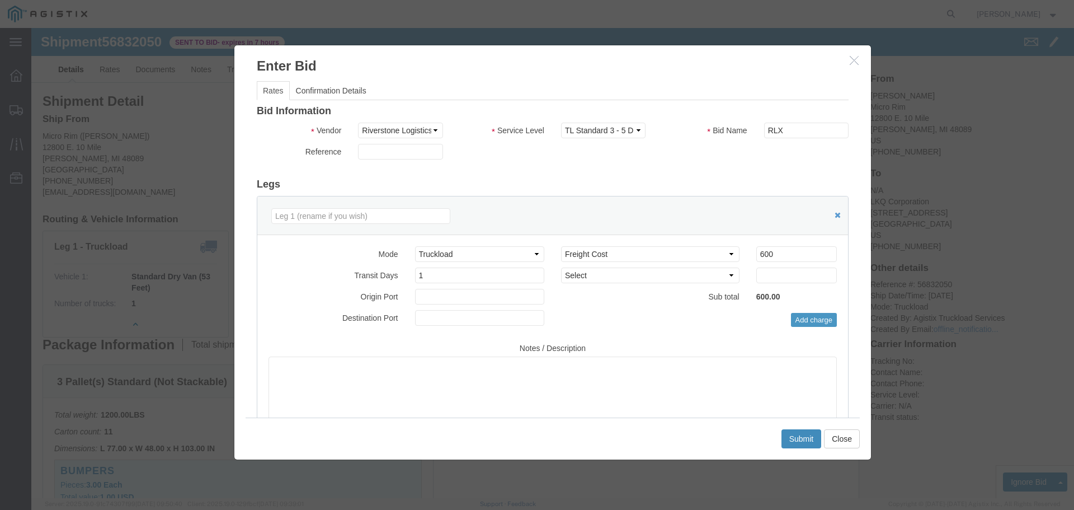
click button "Submit"
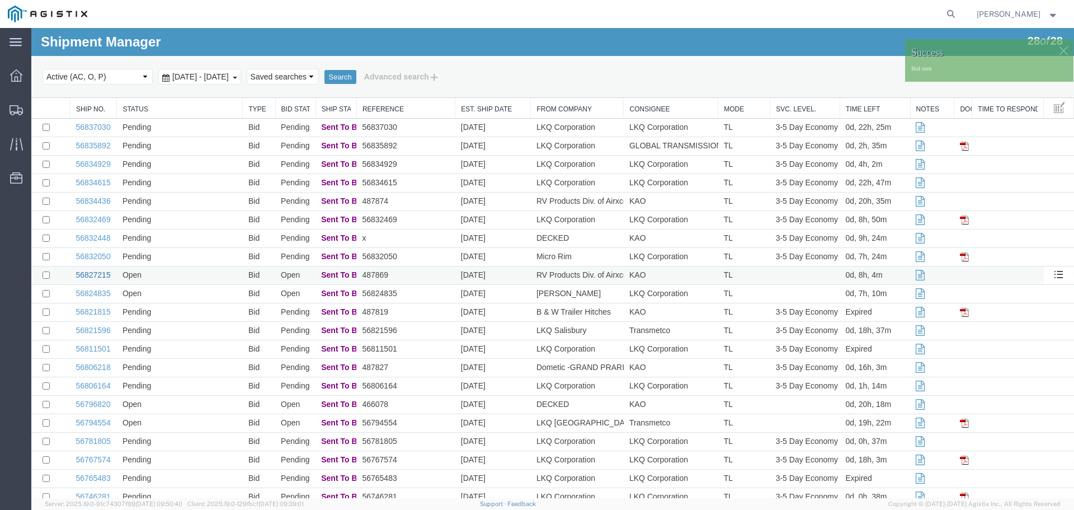
click at [93, 271] on link "56827215" at bounding box center [93, 274] width 35 height 9
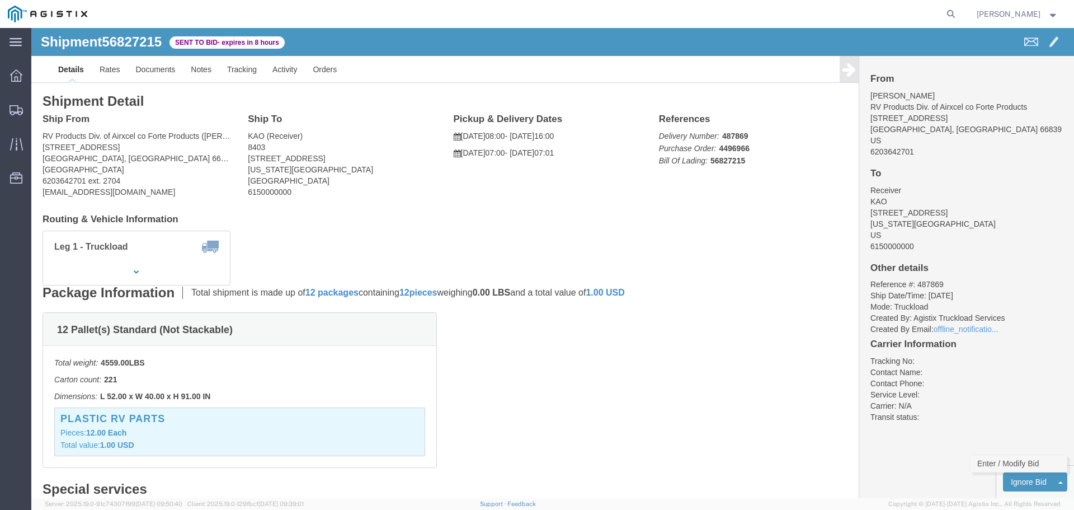
click link "Enter / Modify Bid"
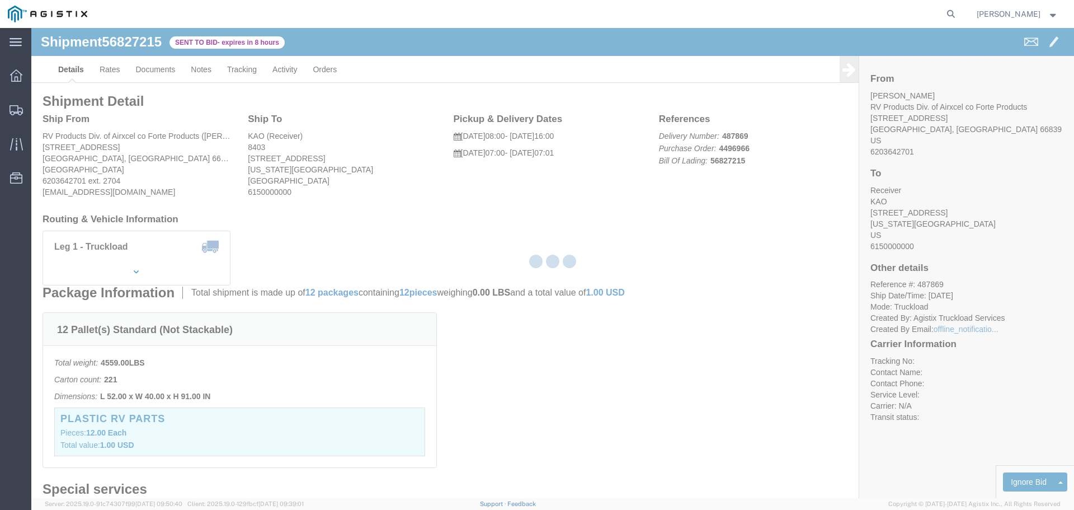
select select "22593"
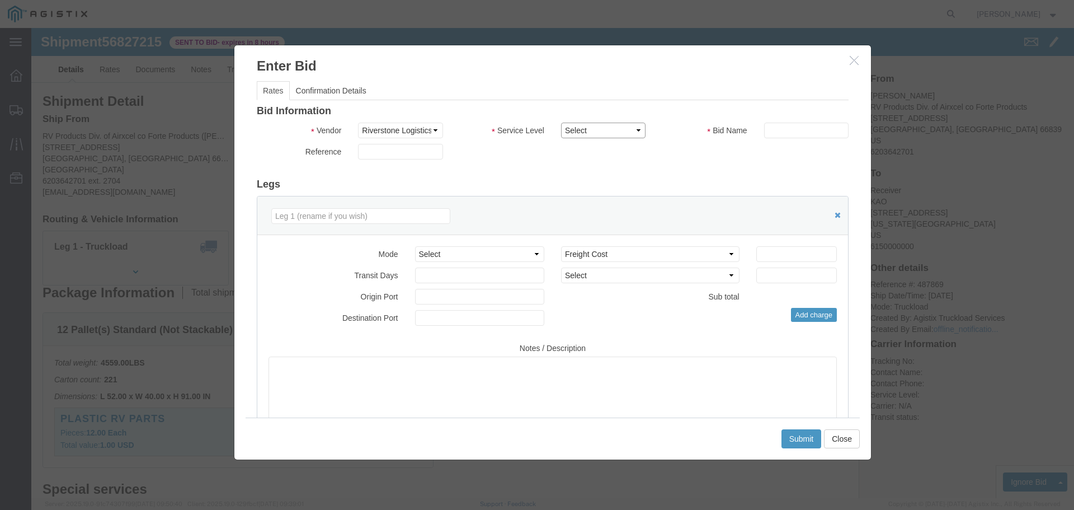
click select "Select Rail TL Standard 3 - 5 Day"
select select "41882"
click select "Select Rail TL Standard 3 - 5 Day"
click input "text"
type input "RLX"
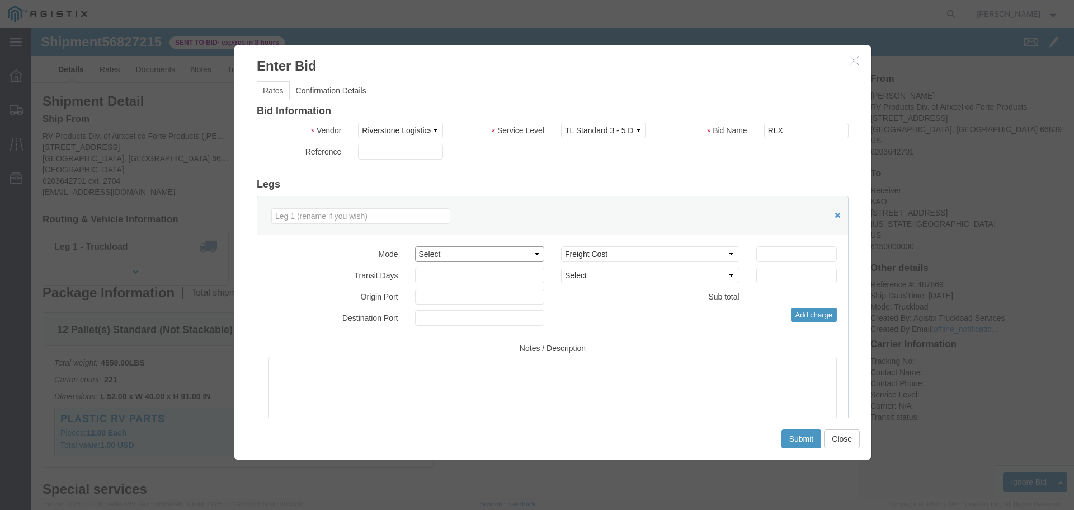
click select "Select Air Less than Truckload Multi-Leg Ocean Freight Rail Small Parcel Truckl…"
select select "TL"
click select "Select Air Less than Truckload Multi-Leg Ocean Freight Rail Small Parcel Truckl…"
click input "number"
type input "1"
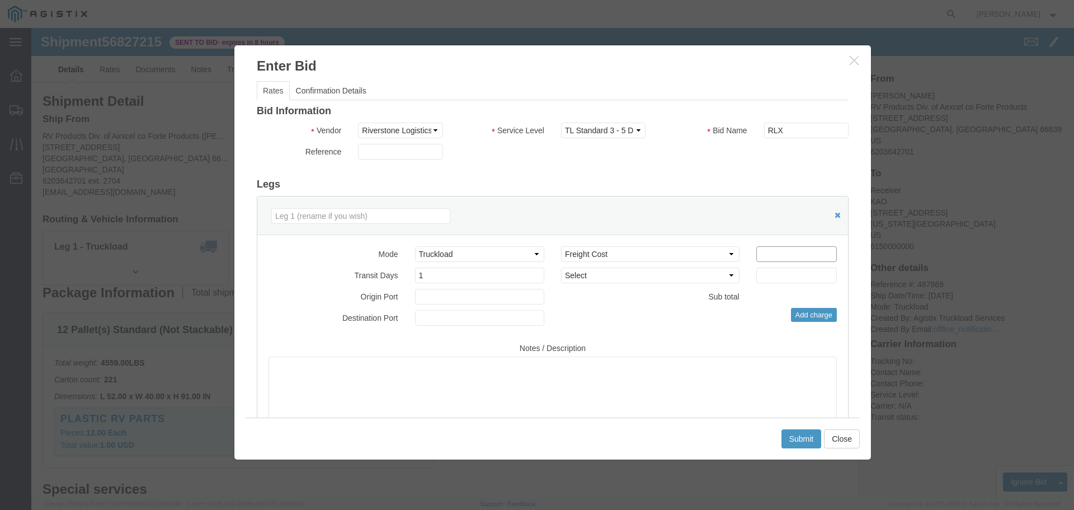
click input "number"
type input "500"
click button "Submit"
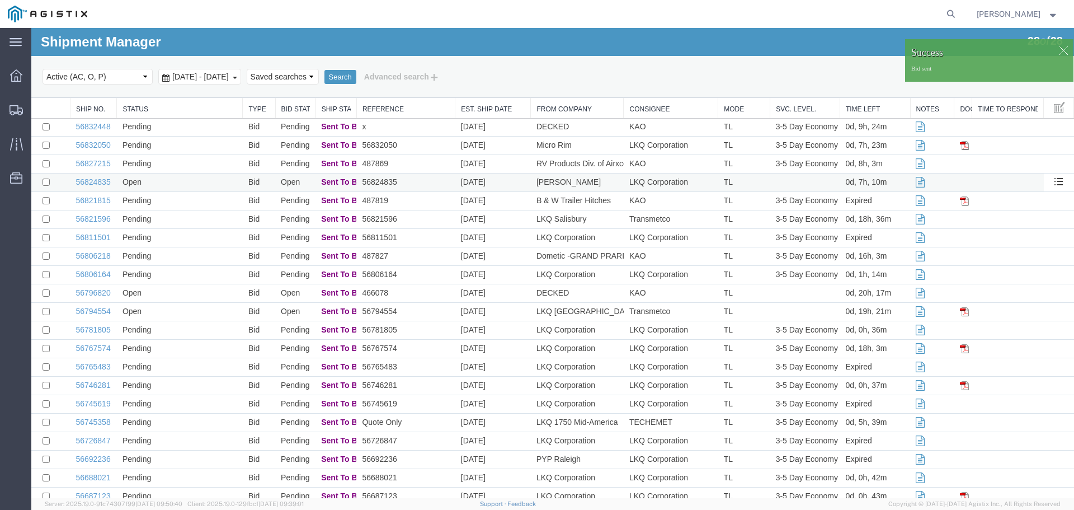
scroll to position [112, 0]
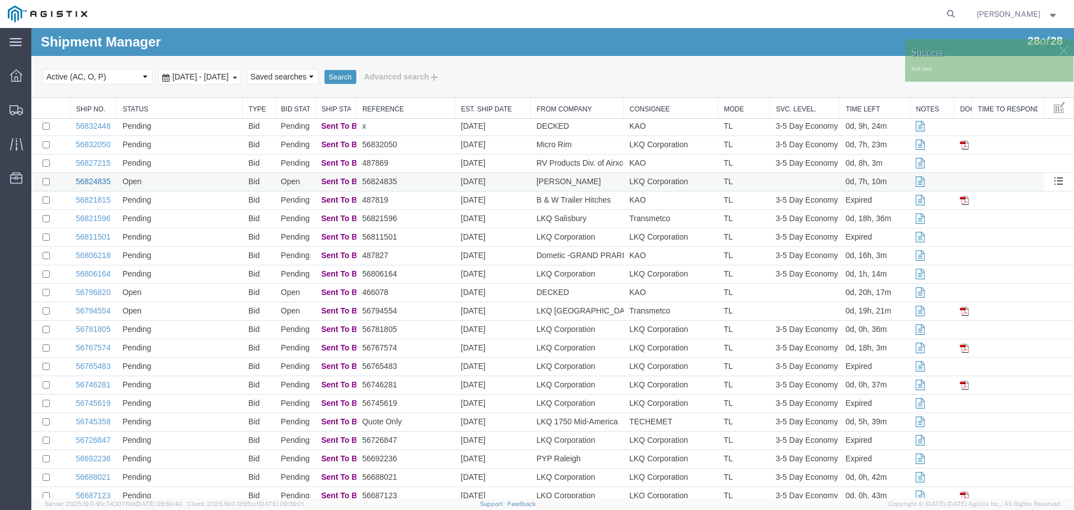
click at [86, 183] on link "56824835" at bounding box center [93, 181] width 35 height 9
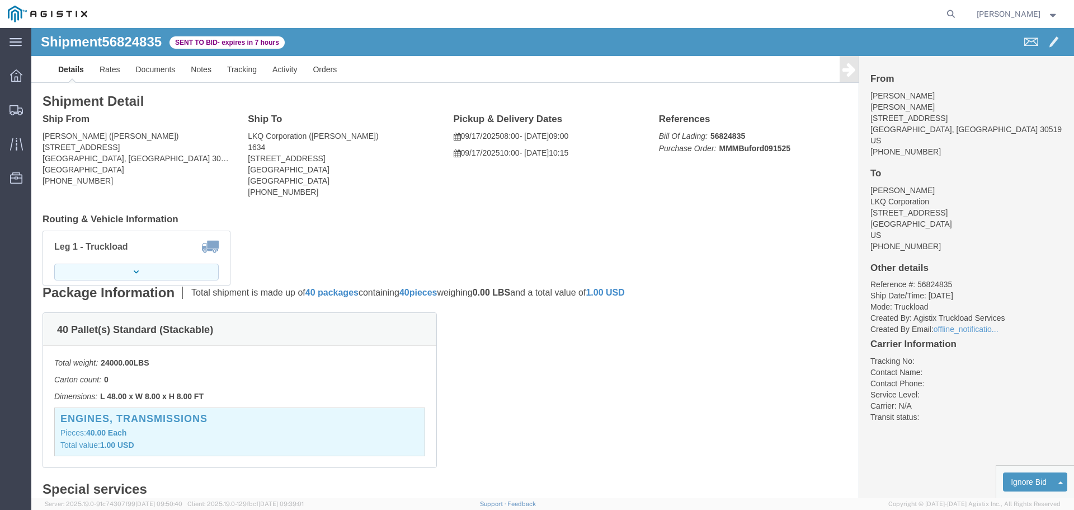
click button "button"
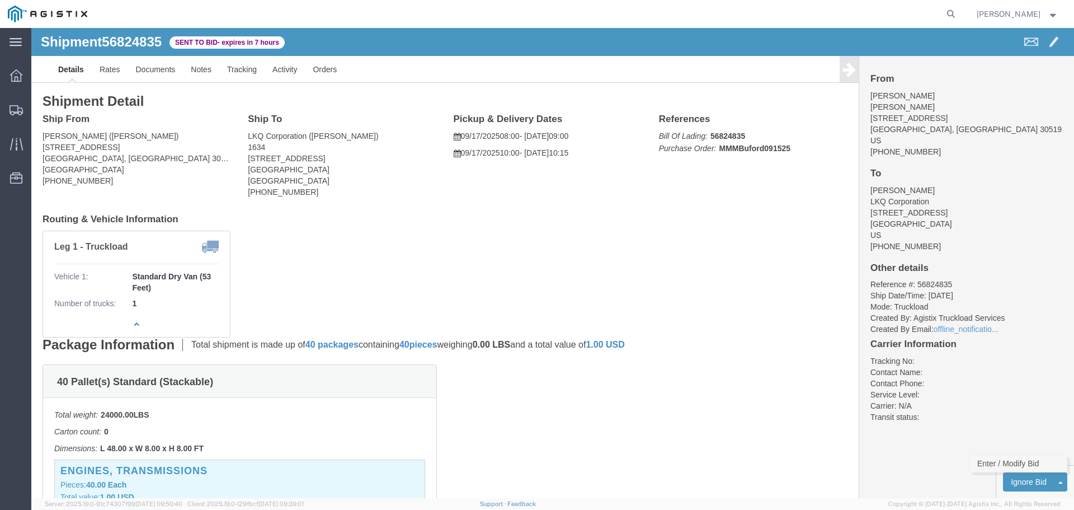
click link "Enter / Modify Bid"
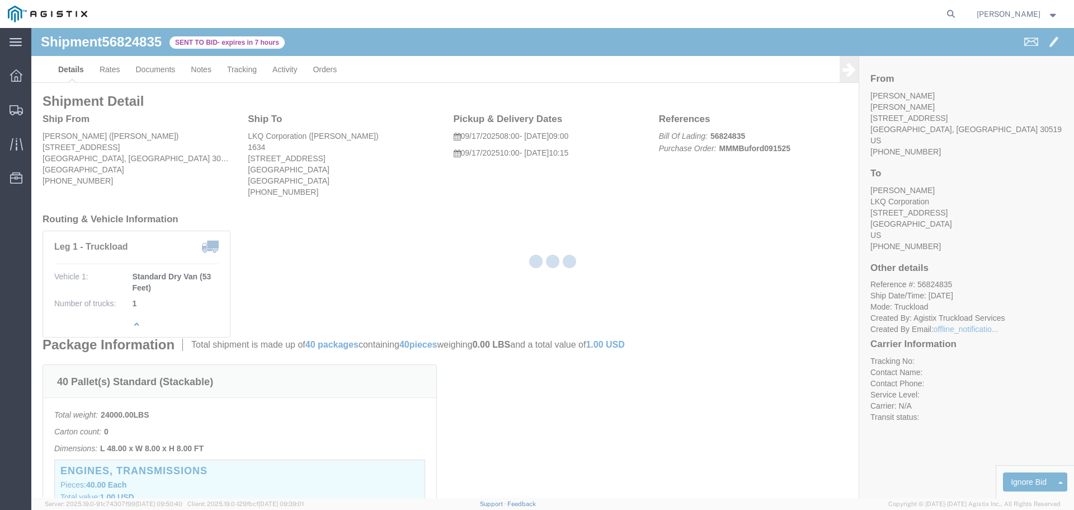
select select "22593"
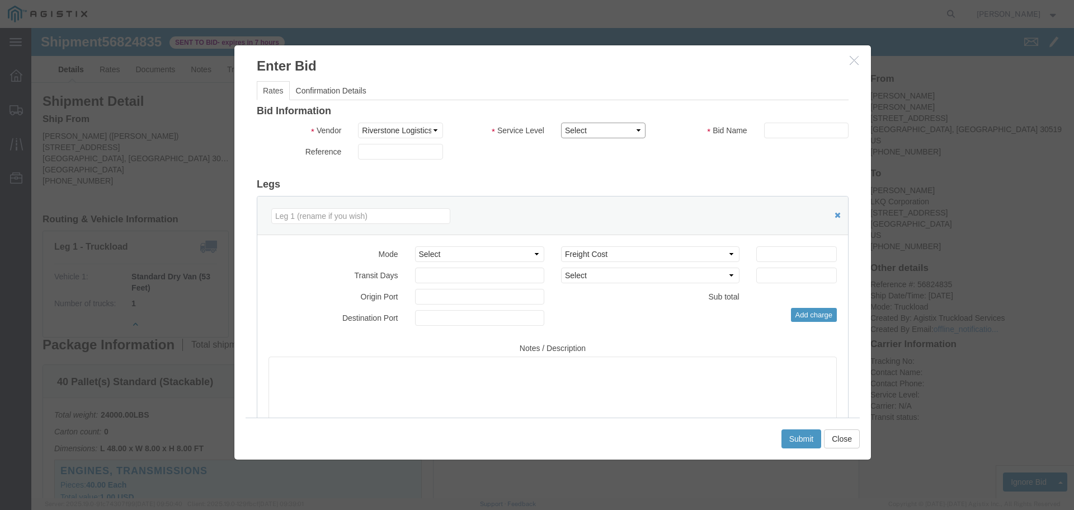
click select "Select Rail TL Standard 3 - 5 Day"
select select "41882"
click select "Select Rail TL Standard 3 - 5 Day"
click input "text"
type input "RLX"
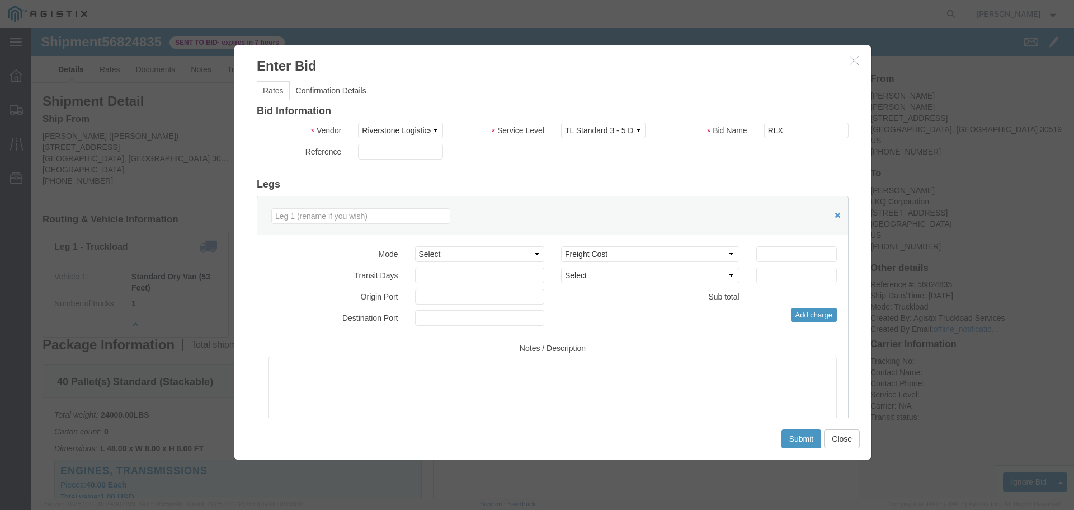
click div "Bid Information Vendor Select Riverstone Logistics LLC Service Level Select Rai…"
click select "Select Air Less than Truckload Multi-Leg Ocean Freight Rail Small Parcel Truckl…"
select select "TL"
click select "Select Air Less than Truckload Multi-Leg Ocean Freight Rail Small Parcel Truckl…"
click input "number"
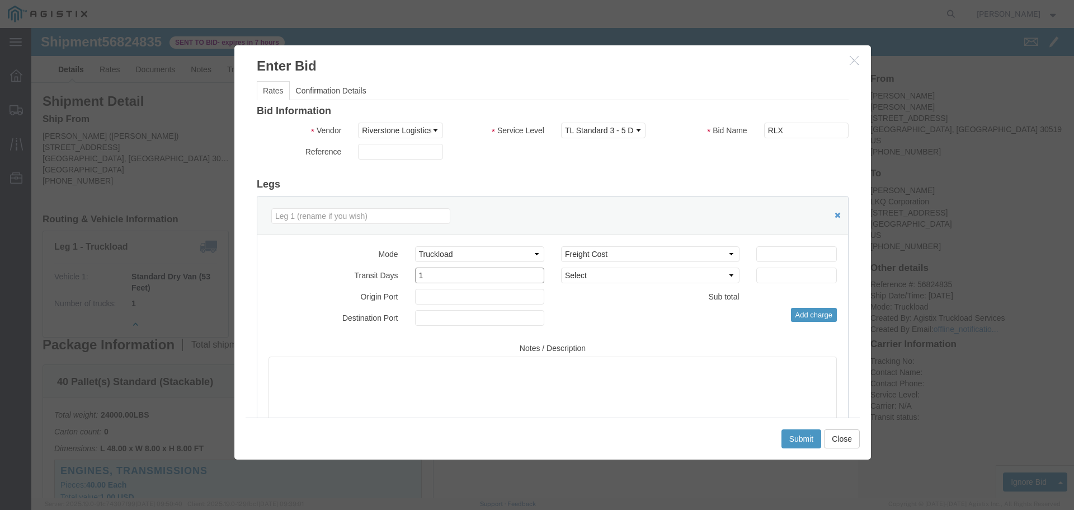
type input "1"
click input "number"
type input "425"
click div "Select 2 Day Service 3 Axle Winch Truck 3 to 5 Day Service 96L Domestic Flat Ra…"
click button "Submit"
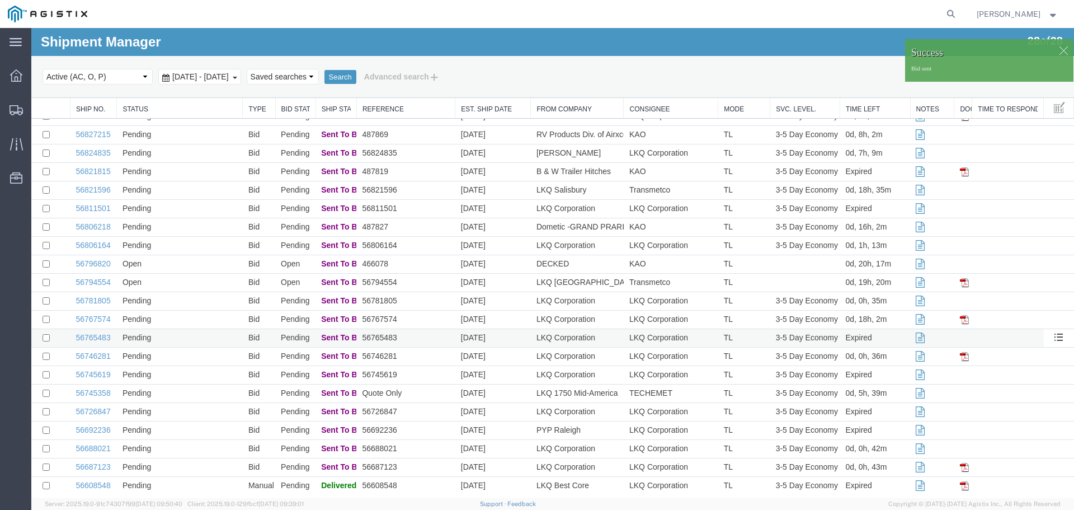
scroll to position [149, 0]
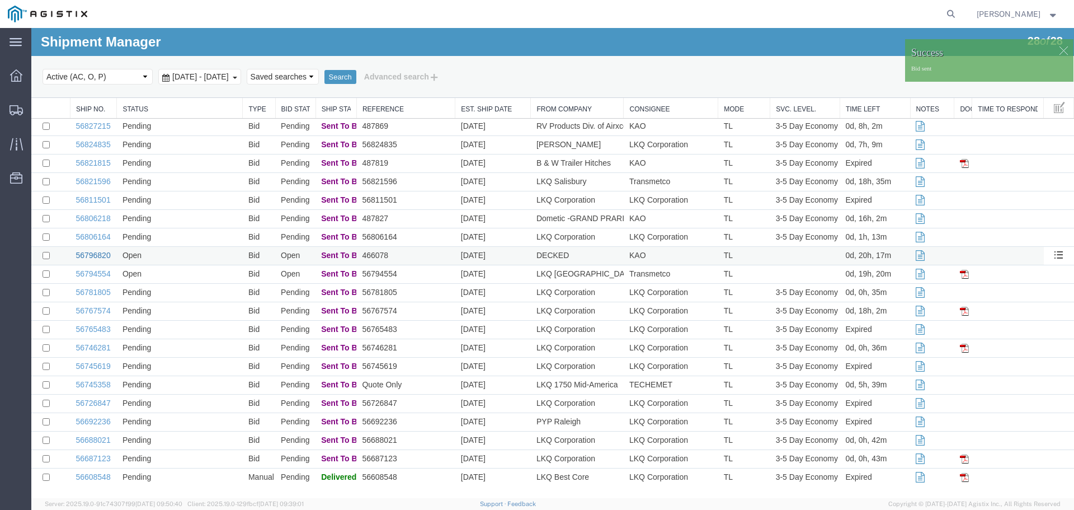
click at [94, 255] on link "56796820" at bounding box center [93, 255] width 35 height 9
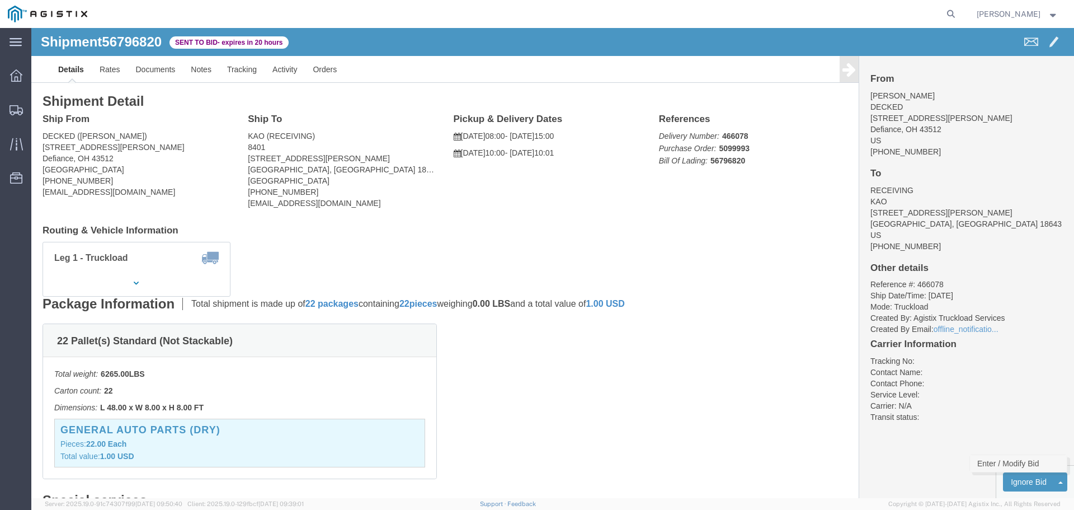
click link "Enter / Modify Bid"
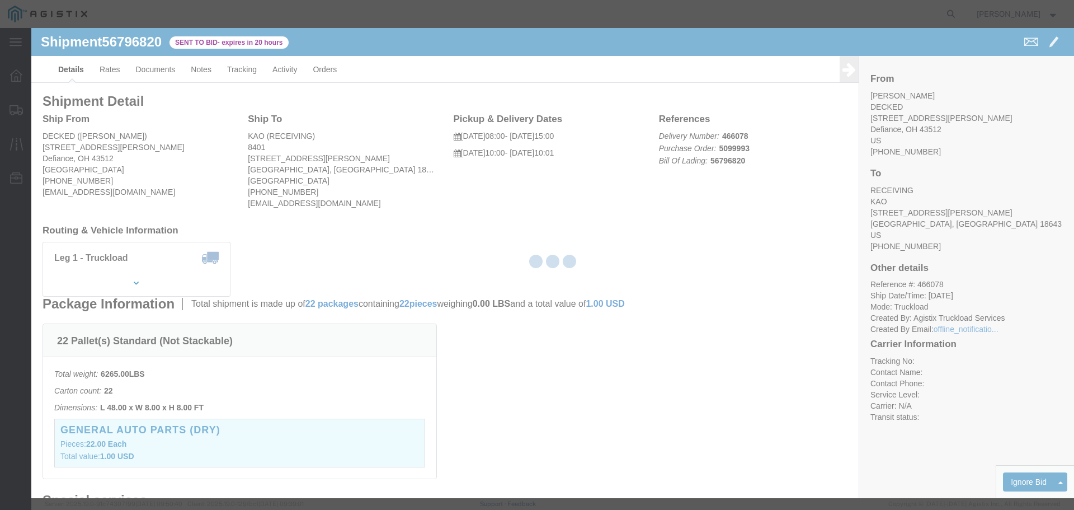
select select "22593"
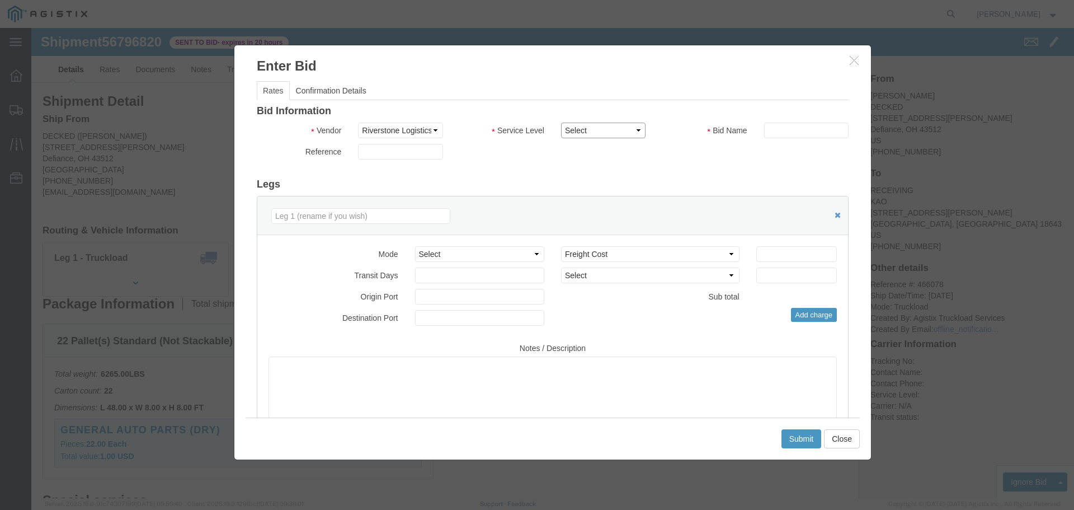
click select "Select Rail TL Standard 3 - 5 Day"
select select "41882"
click select "Select Rail TL Standard 3 - 5 Day"
click input "text"
type input "RLX"
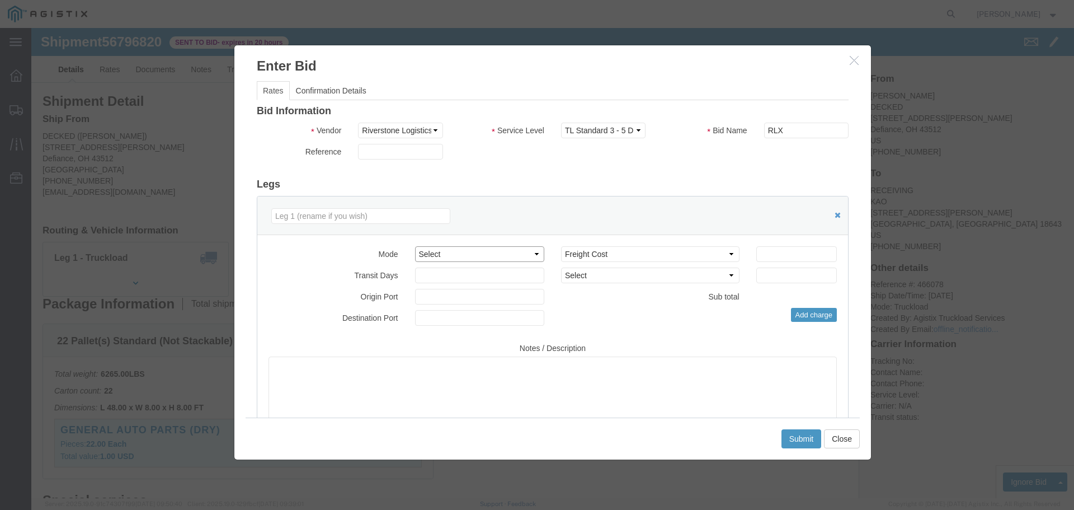
drag, startPoint x: 441, startPoint y: 227, endPoint x: 444, endPoint y: 233, distance: 7.1
click select "Select Air Less than Truckload Multi-Leg Ocean Freight Rail Small Parcel Truckl…"
select select "TL"
click select "Select Air Less than Truckload Multi-Leg Ocean Freight Rail Small Parcel Truckl…"
click input "number"
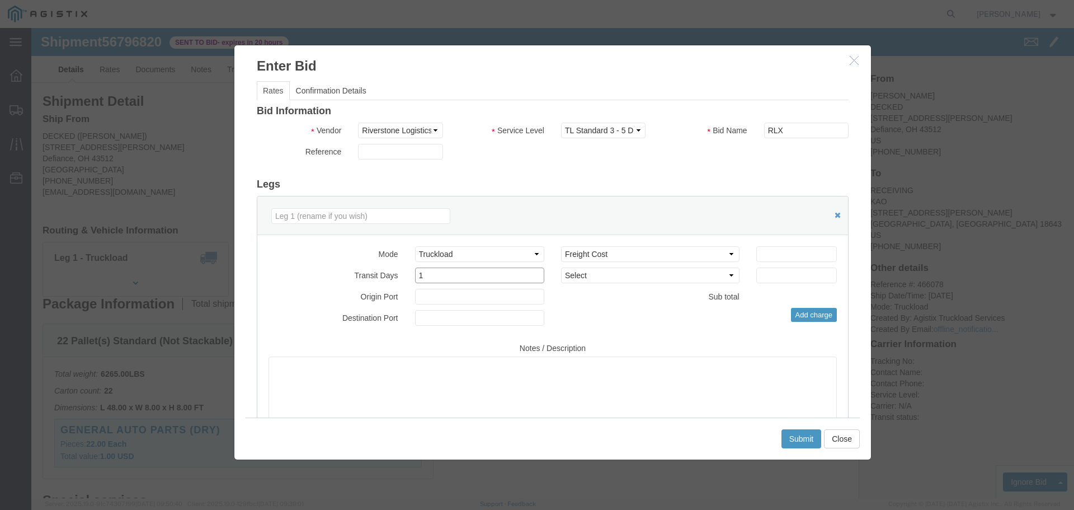
type input "1"
click input "number"
type input "1585"
click button "Submit"
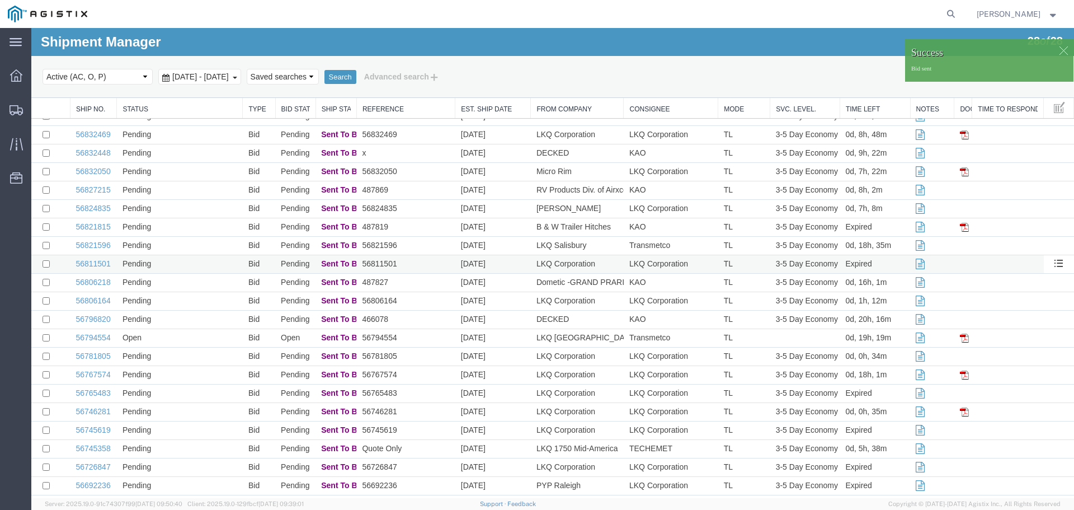
scroll to position [112, 0]
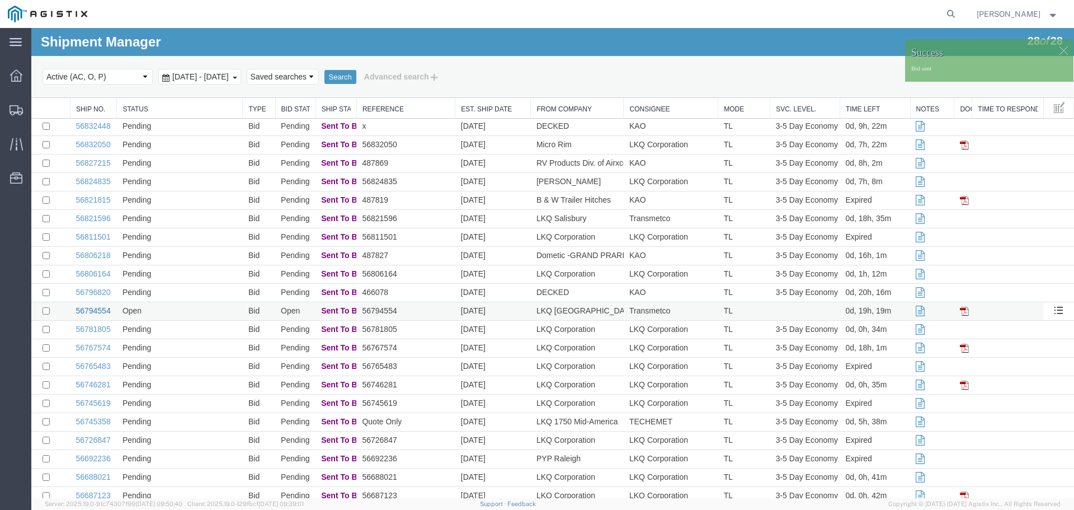
click at [91, 312] on link "56794554" at bounding box center [93, 310] width 35 height 9
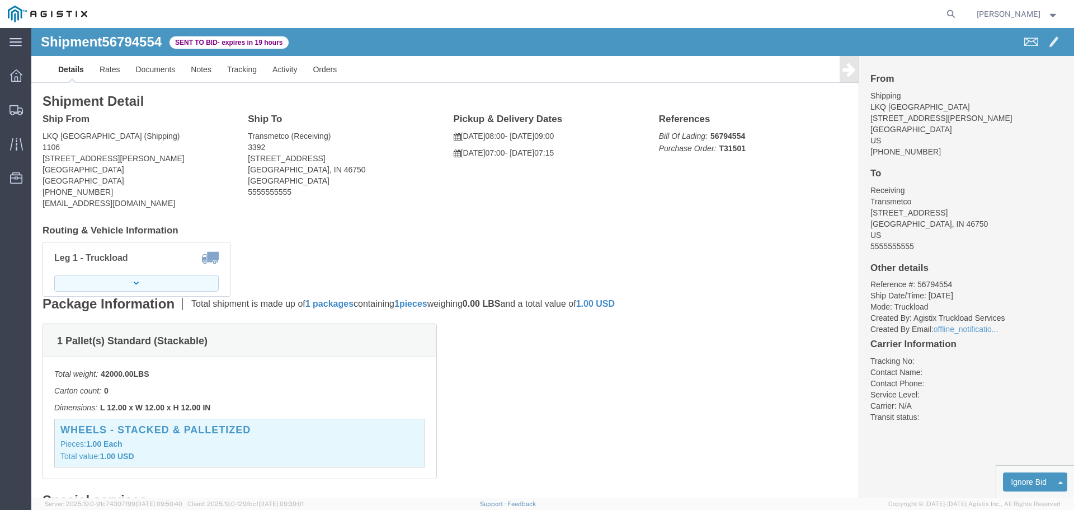
click button "button"
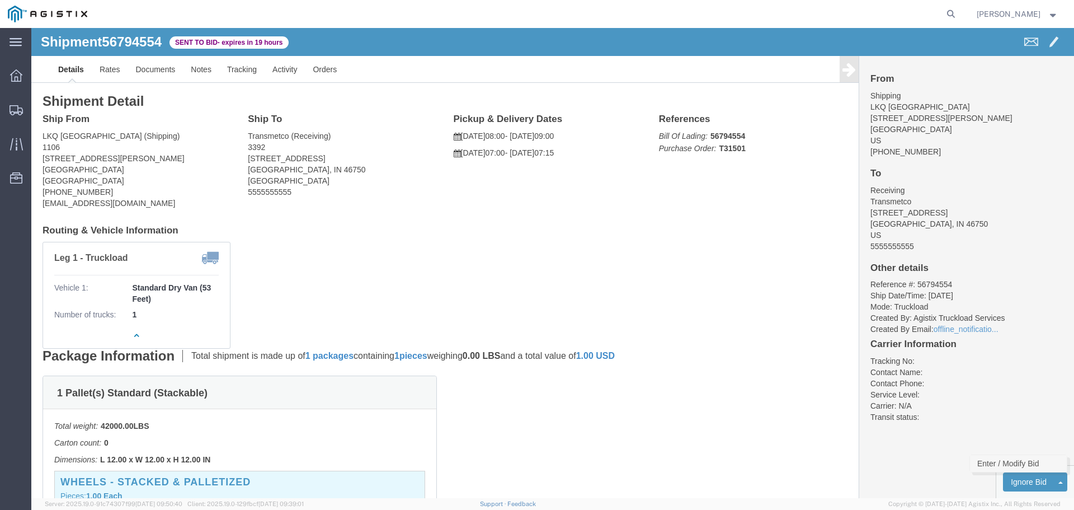
click link "Enter / Modify Bid"
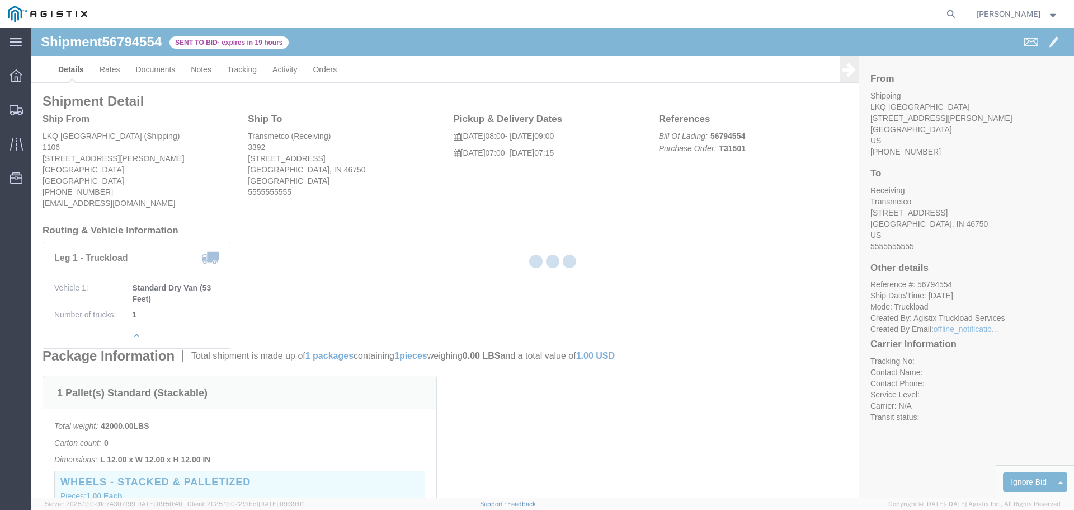
select select "22593"
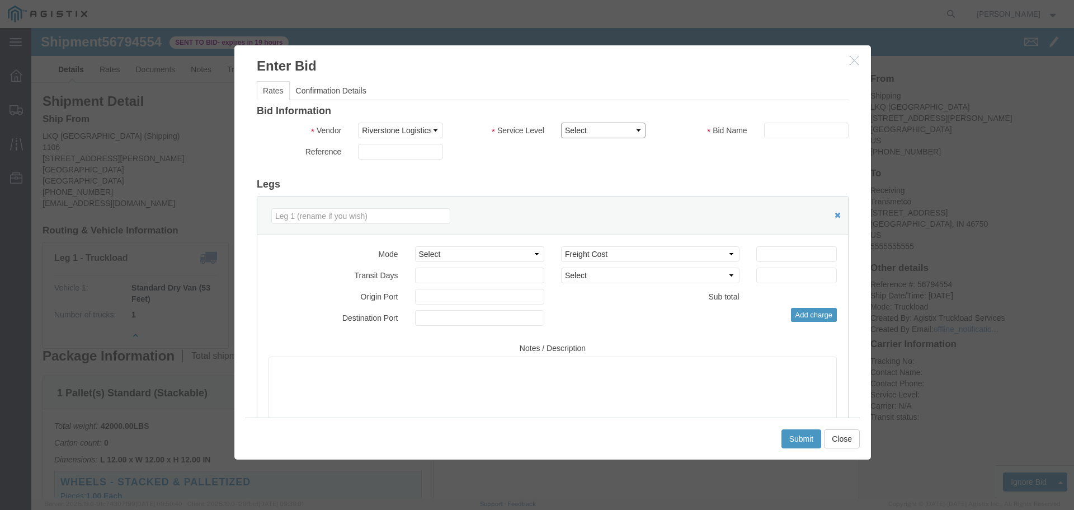
drag, startPoint x: 554, startPoint y: 101, endPoint x: 551, endPoint y: 109, distance: 8.0
click select "Select Rail TL Standard 3 - 5 Day"
select select "41882"
click select "Select Rail TL Standard 3 - 5 Day"
click input "text"
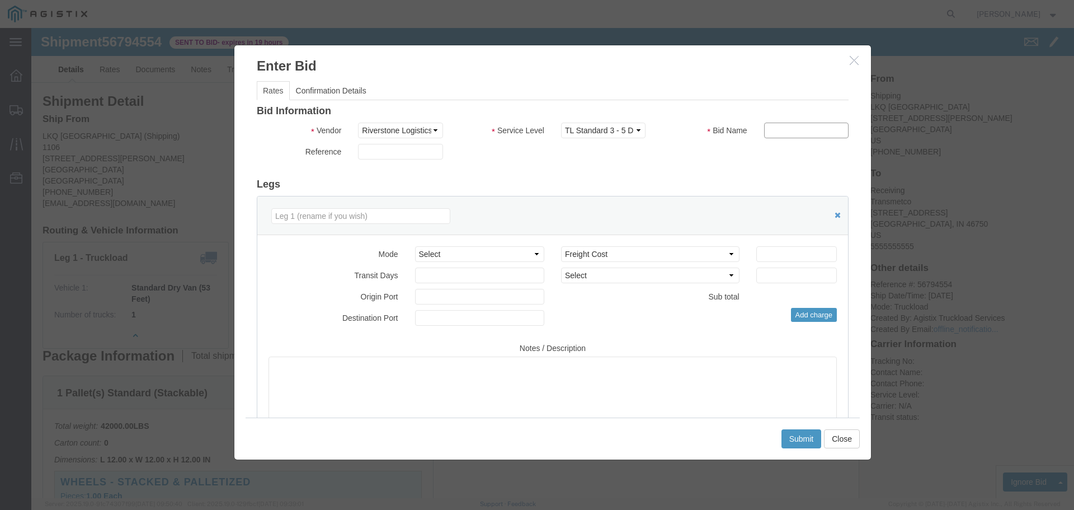
type input "RLX"
click h3 "Legs"
drag, startPoint x: 479, startPoint y: 226, endPoint x: 478, endPoint y: 233, distance: 7.5
click select "Select Air Less than Truckload Multi-Leg Ocean Freight Rail Small Parcel Truckl…"
select select "TL"
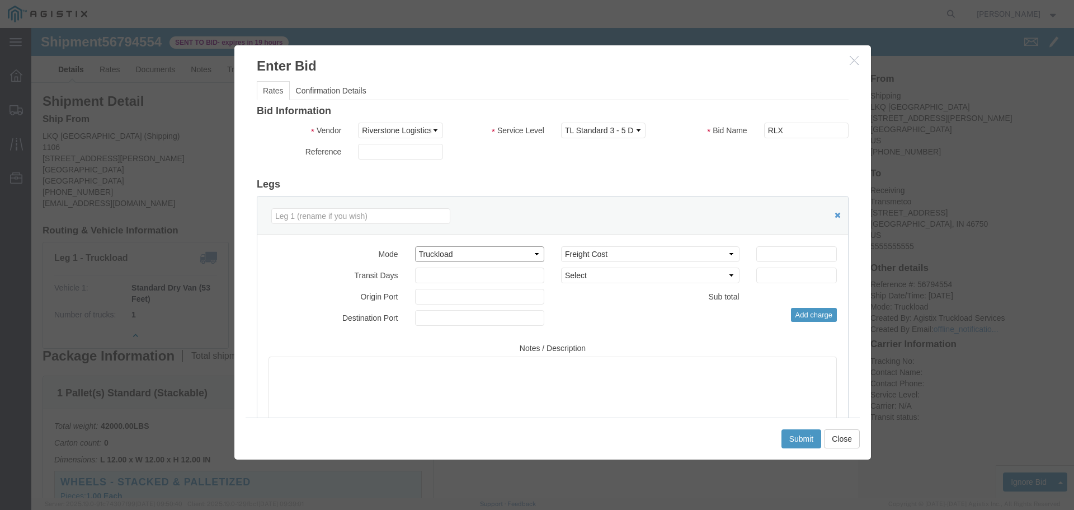
click select "Select Air Less than Truckload Multi-Leg Ocean Freight Rail Small Parcel Truckl…"
click input "number"
type input "2"
click input "number"
type input "1265"
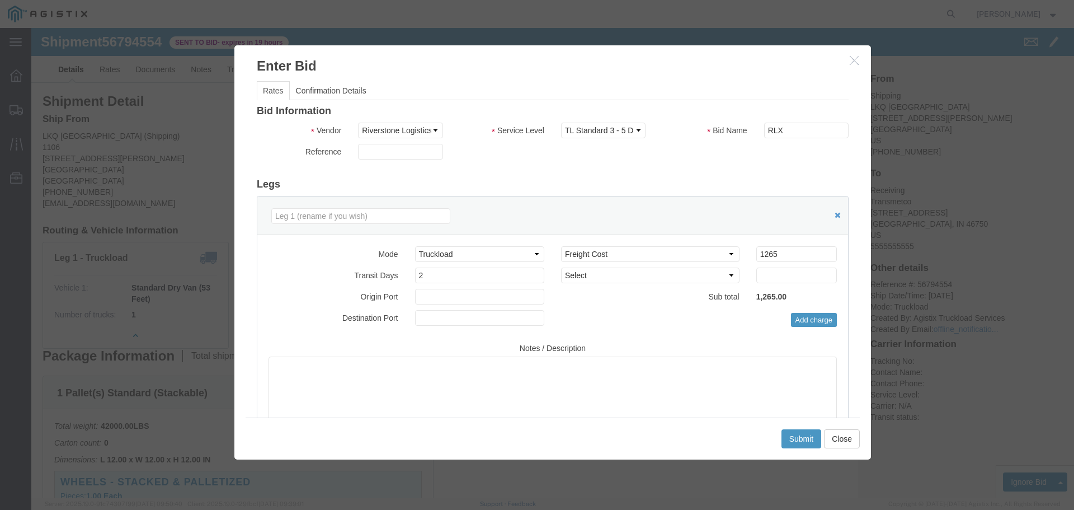
click div "Mode Select Air Less than Truckload Multi-Leg Ocean Freight Rail Small Parcel T…"
click button "Submit"
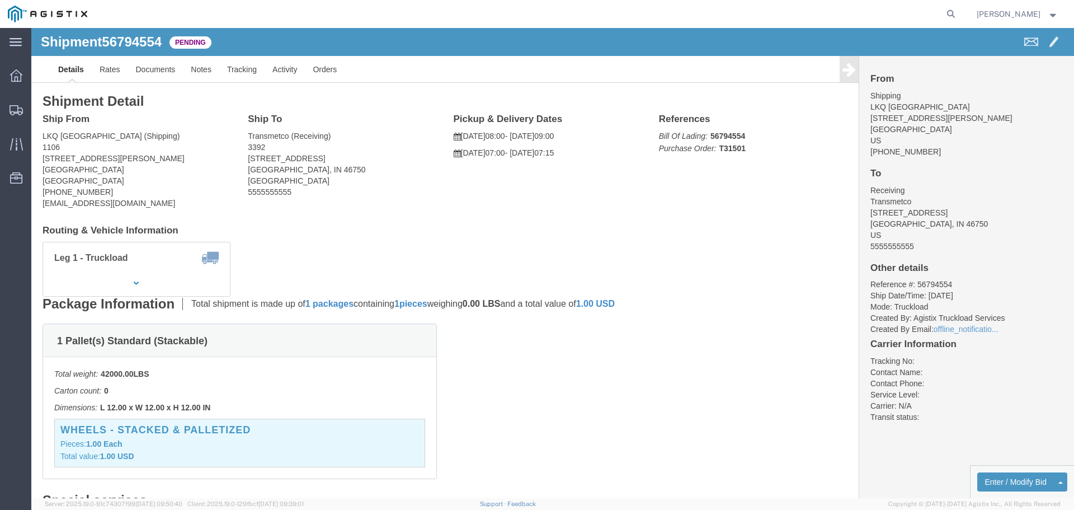
click at [29, 16] on img at bounding box center [47, 14] width 79 height 17
